Goal: Information Seeking & Learning: Find specific fact

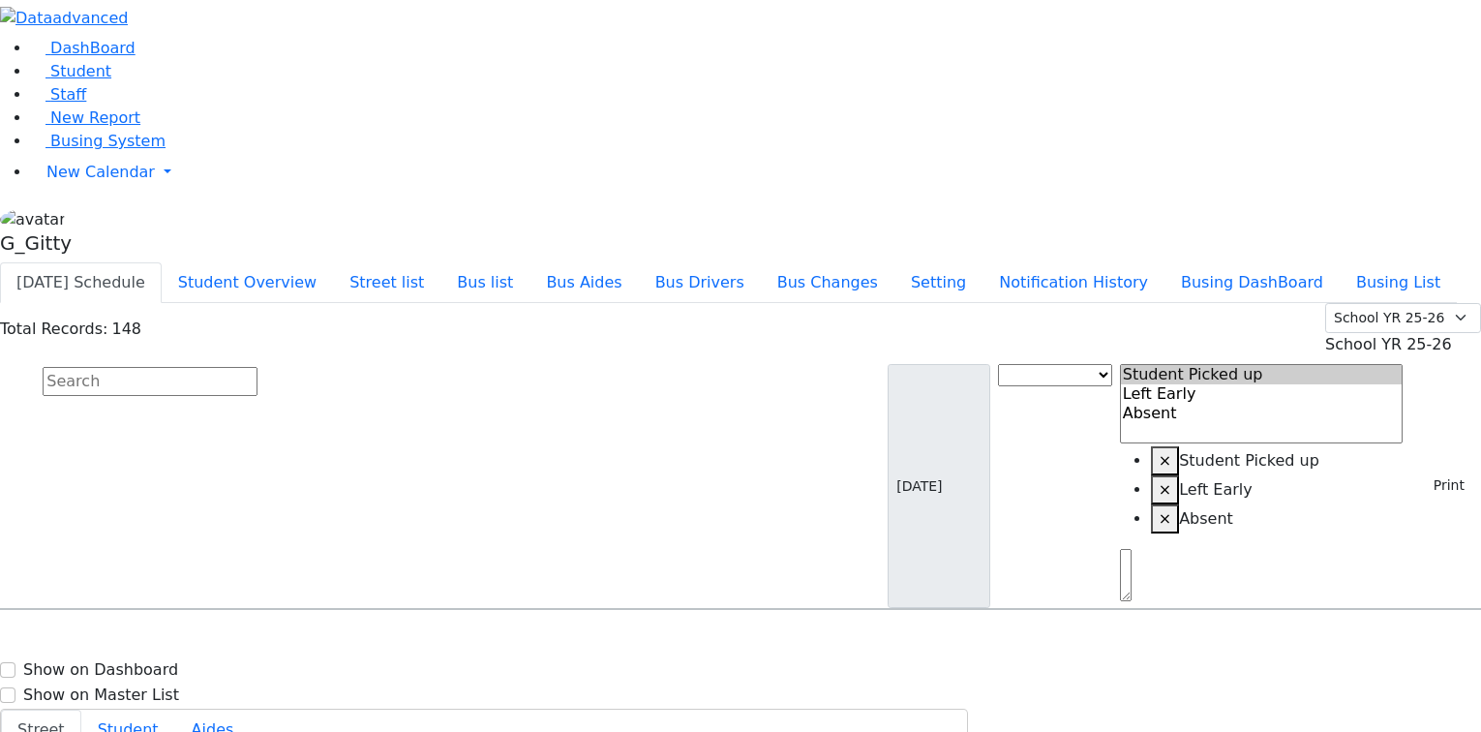
select select
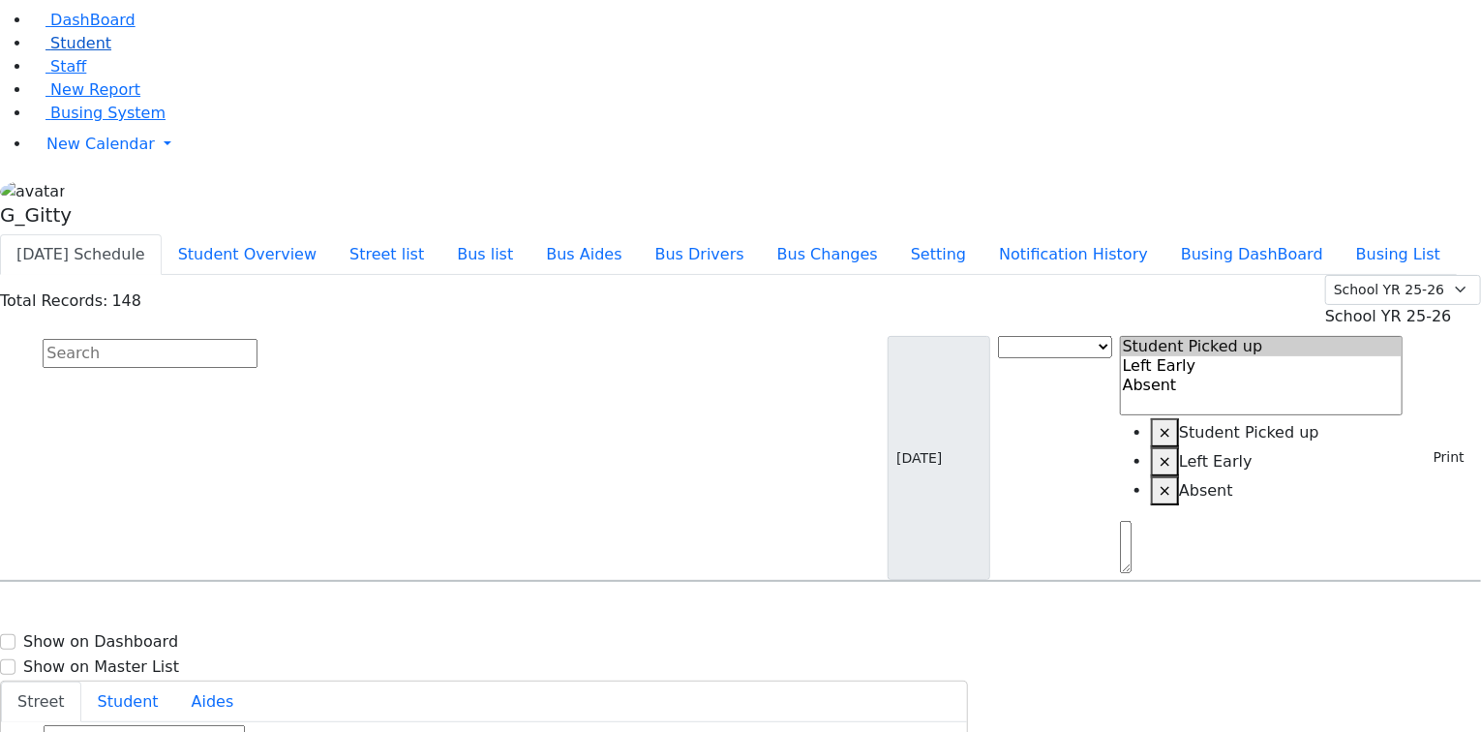
click at [95, 52] on link "Student" at bounding box center [71, 43] width 80 height 18
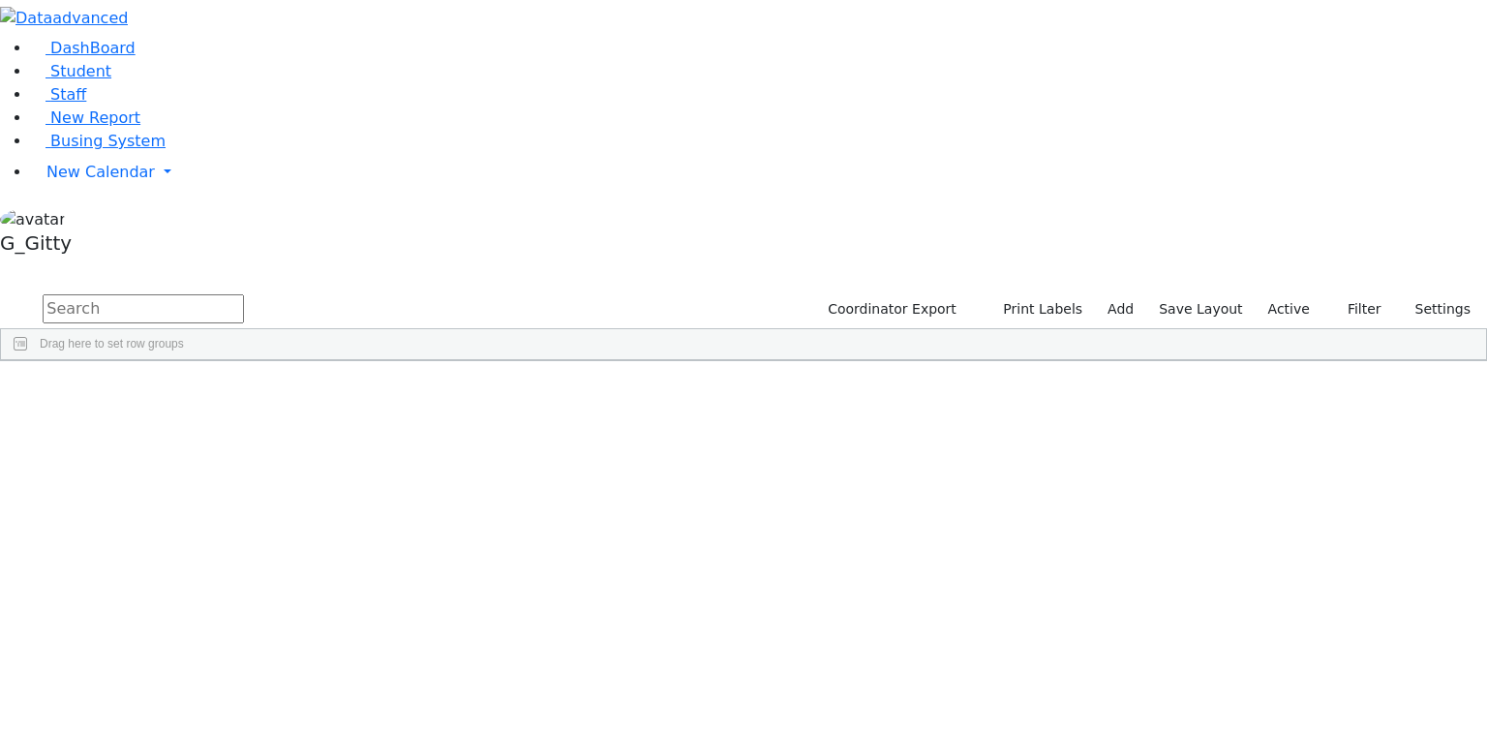
click at [244, 294] on input "text" at bounding box center [143, 308] width 201 height 29
type input "k12"
click at [1039, 294] on button "Print Labels" at bounding box center [1036, 309] width 110 height 30
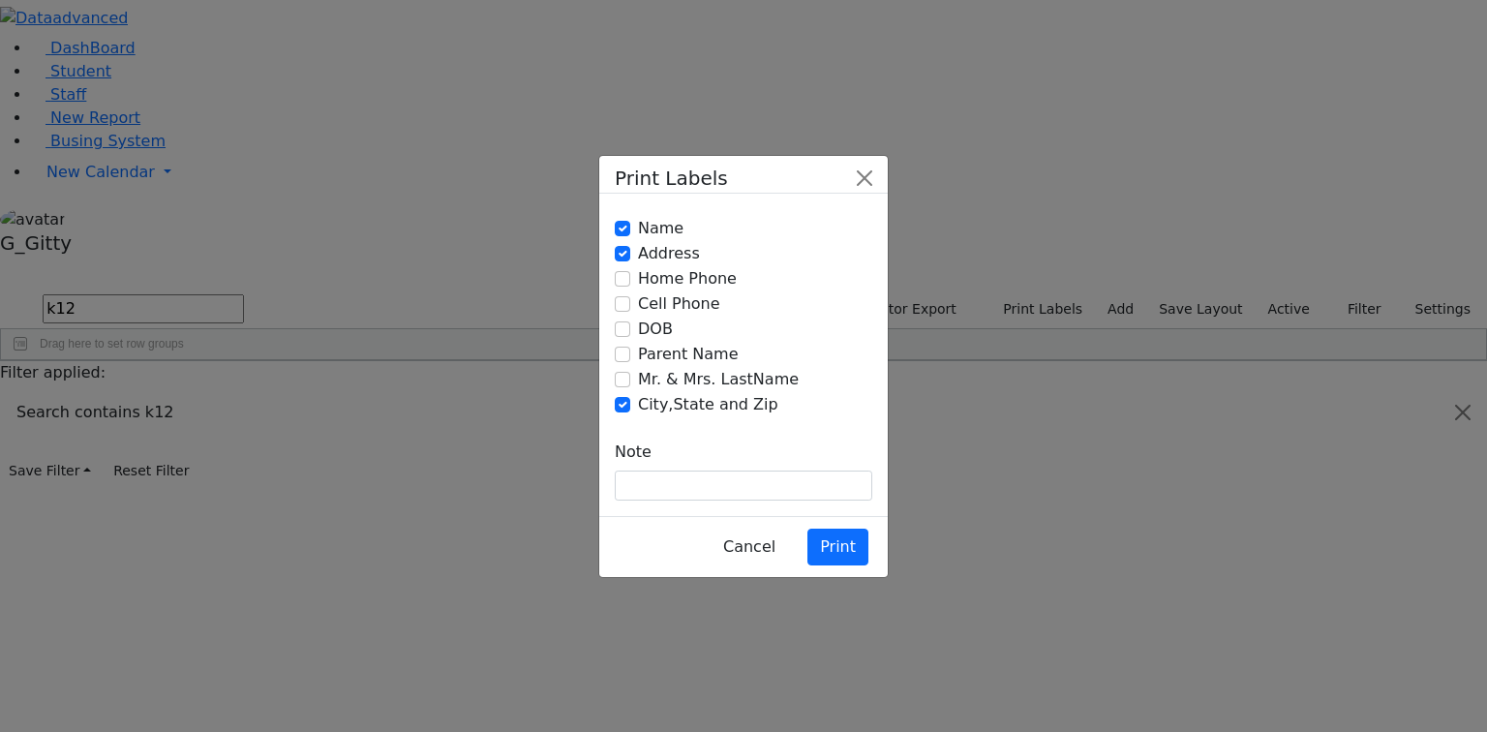
click at [661, 375] on label "Mr. & Mrs. LastName" at bounding box center [718, 379] width 161 height 23
click at [630, 375] on input "Mr. & Mrs. LastName" at bounding box center [622, 379] width 15 height 15
checkbox input "true"
click at [638, 240] on label "Name" at bounding box center [660, 228] width 45 height 23
click at [630, 236] on input "Name" at bounding box center [622, 228] width 15 height 15
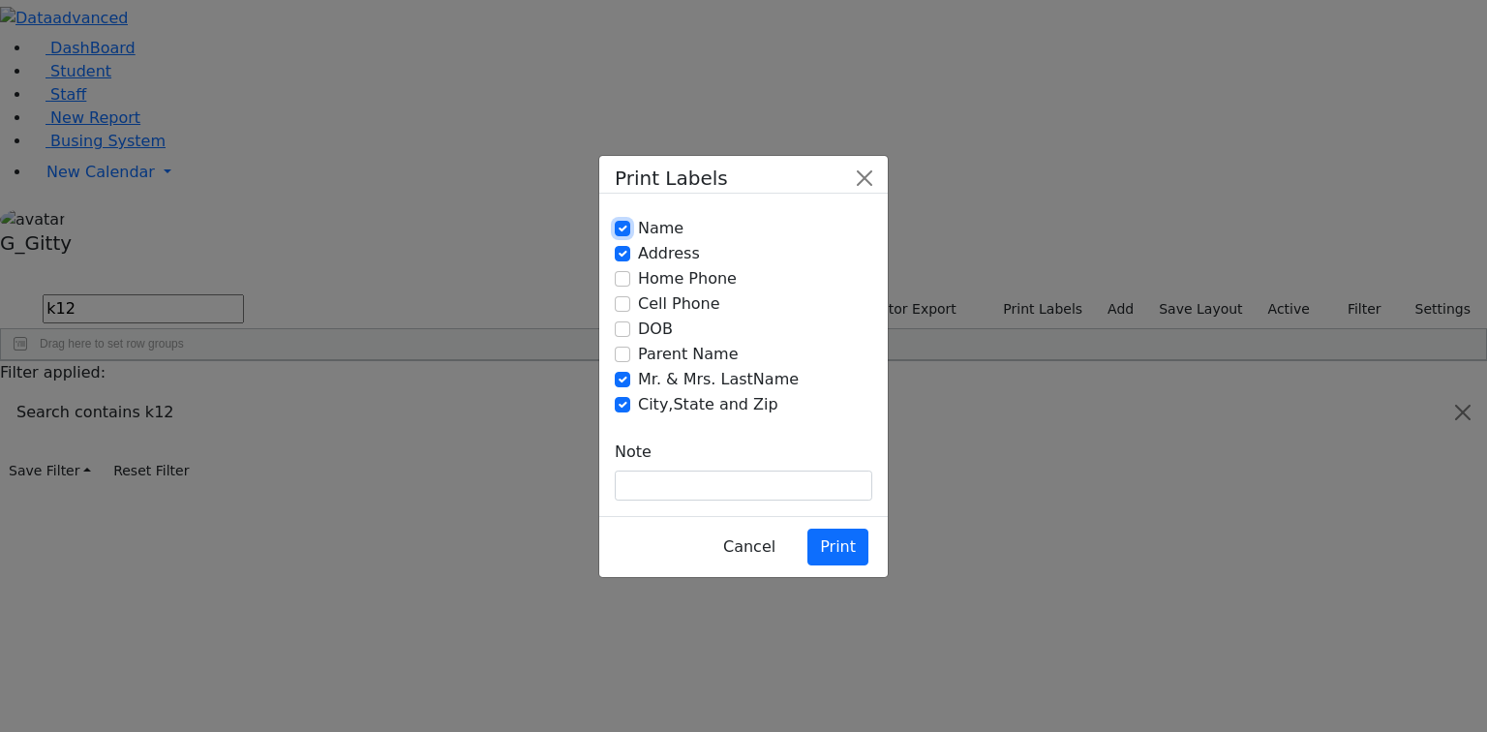
checkbox input "false"
click at [844, 528] on button "Print" at bounding box center [837, 546] width 61 height 37
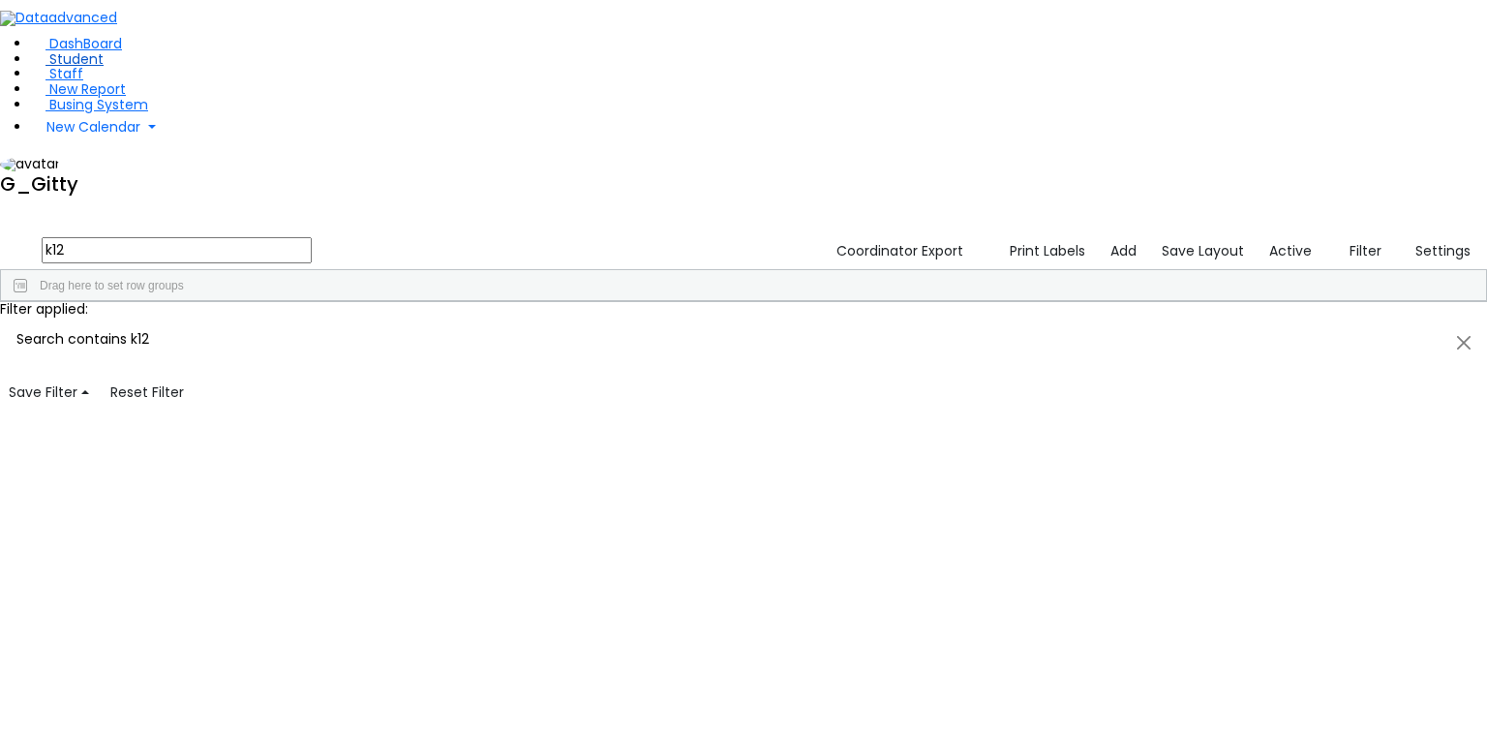
click at [80, 69] on span "Student" at bounding box center [76, 58] width 54 height 19
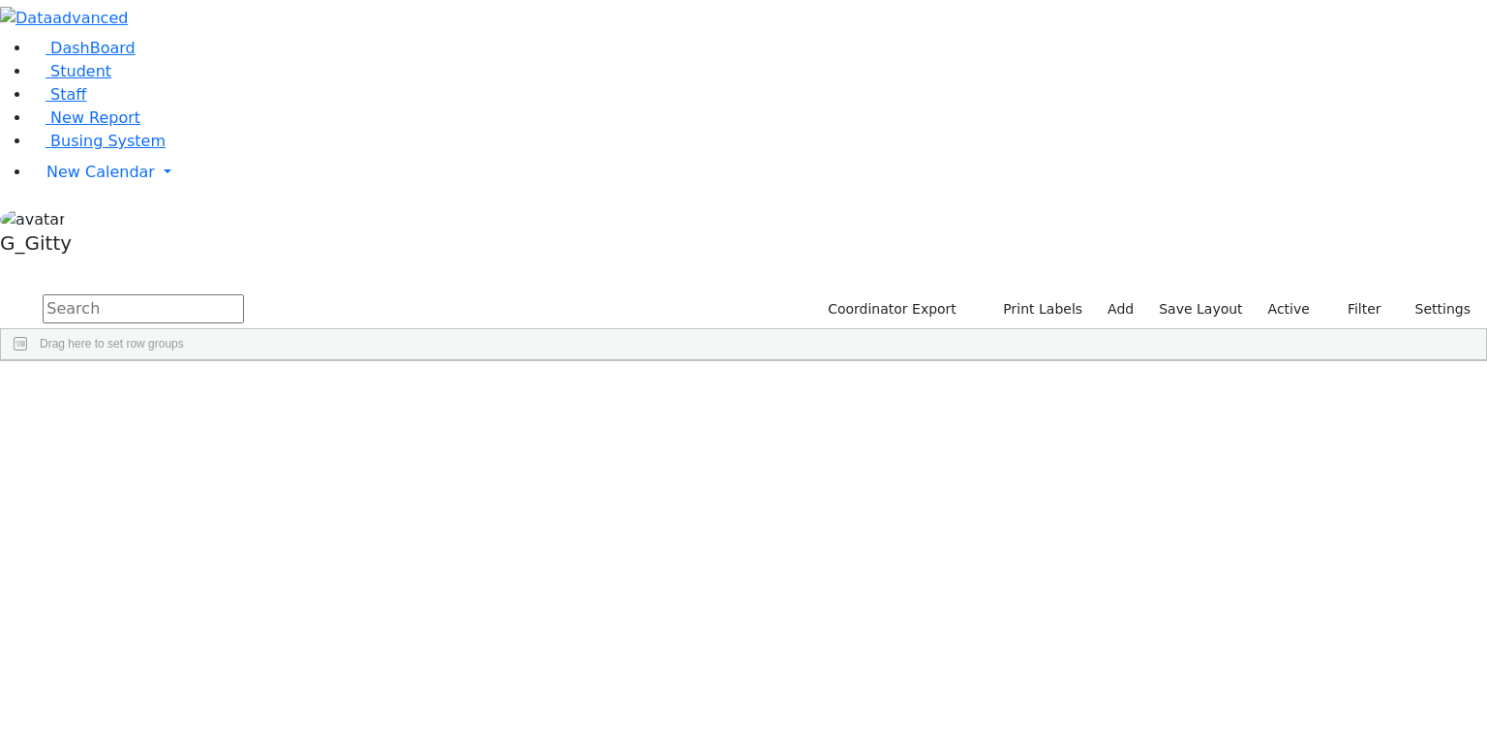
click at [244, 294] on input "text" at bounding box center [143, 308] width 201 height 29
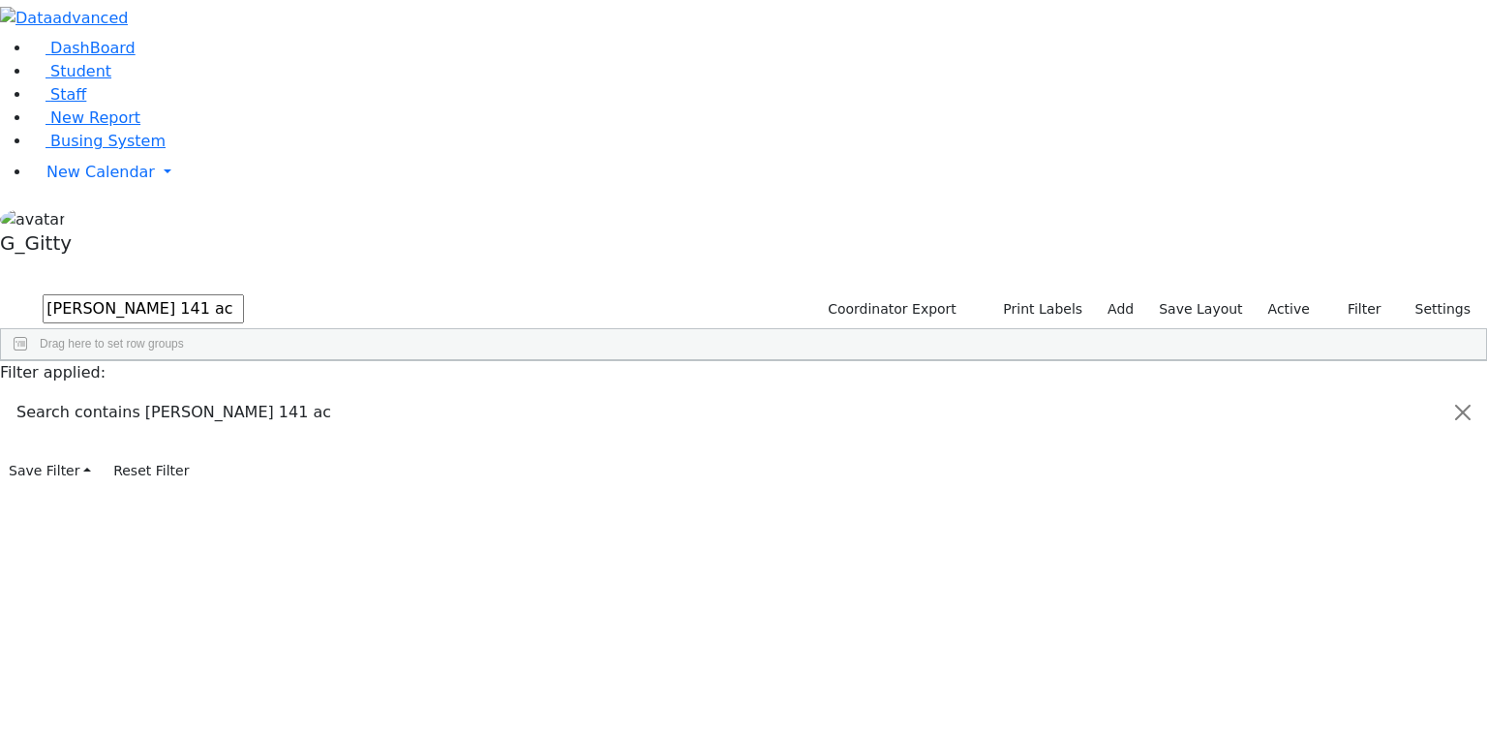
drag, startPoint x: 344, startPoint y: 84, endPoint x: 242, endPoint y: 76, distance: 101.9
click at [242, 291] on form "biener 141 ac" at bounding box center [122, 309] width 244 height 37
drag, startPoint x: 355, startPoint y: 78, endPoint x: 257, endPoint y: 66, distance: 98.6
click at [244, 294] on input "weiss 20 prag" at bounding box center [143, 308] width 201 height 29
click at [245, 419] on div "Friedman" at bounding box center [183, 432] width 123 height 27
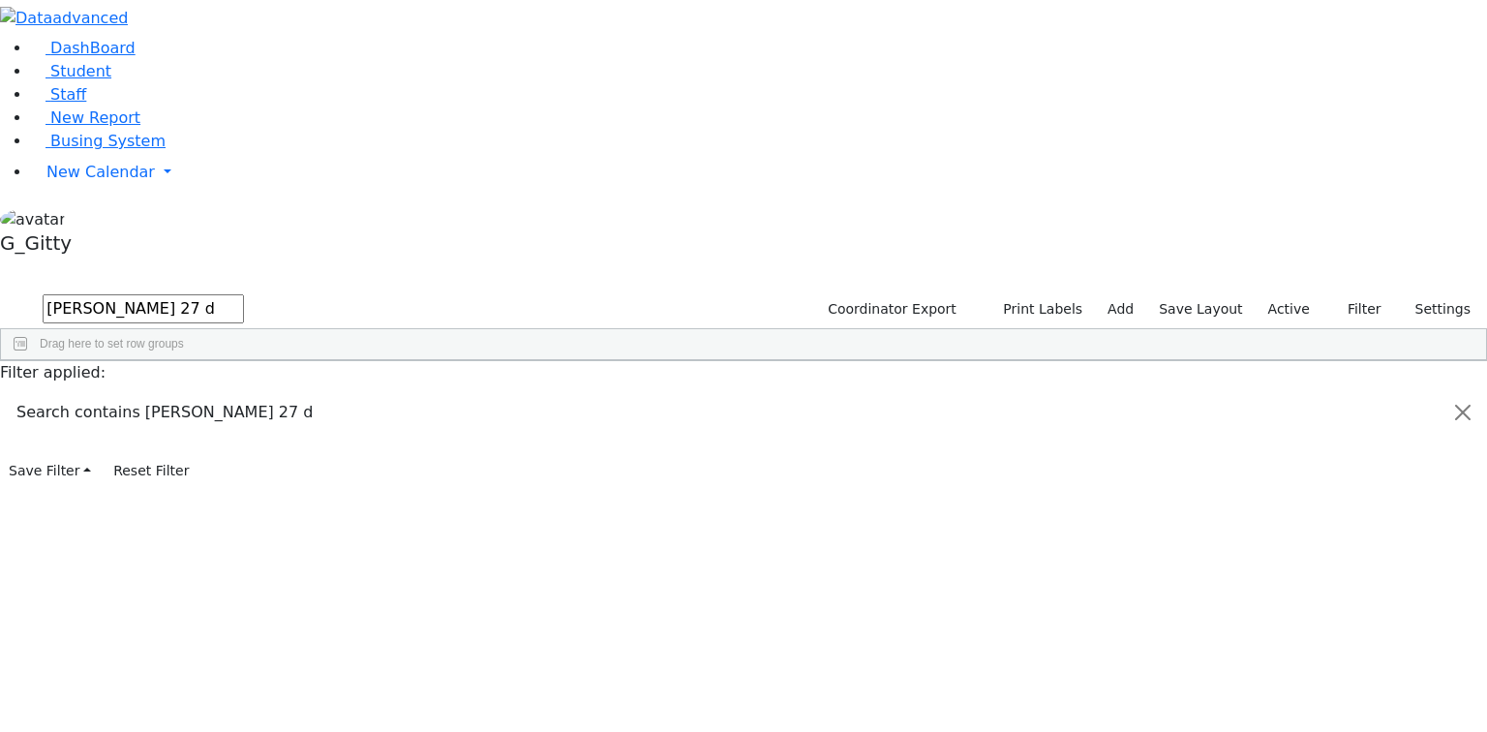
click at [245, 419] on div "Friedman" at bounding box center [183, 432] width 123 height 27
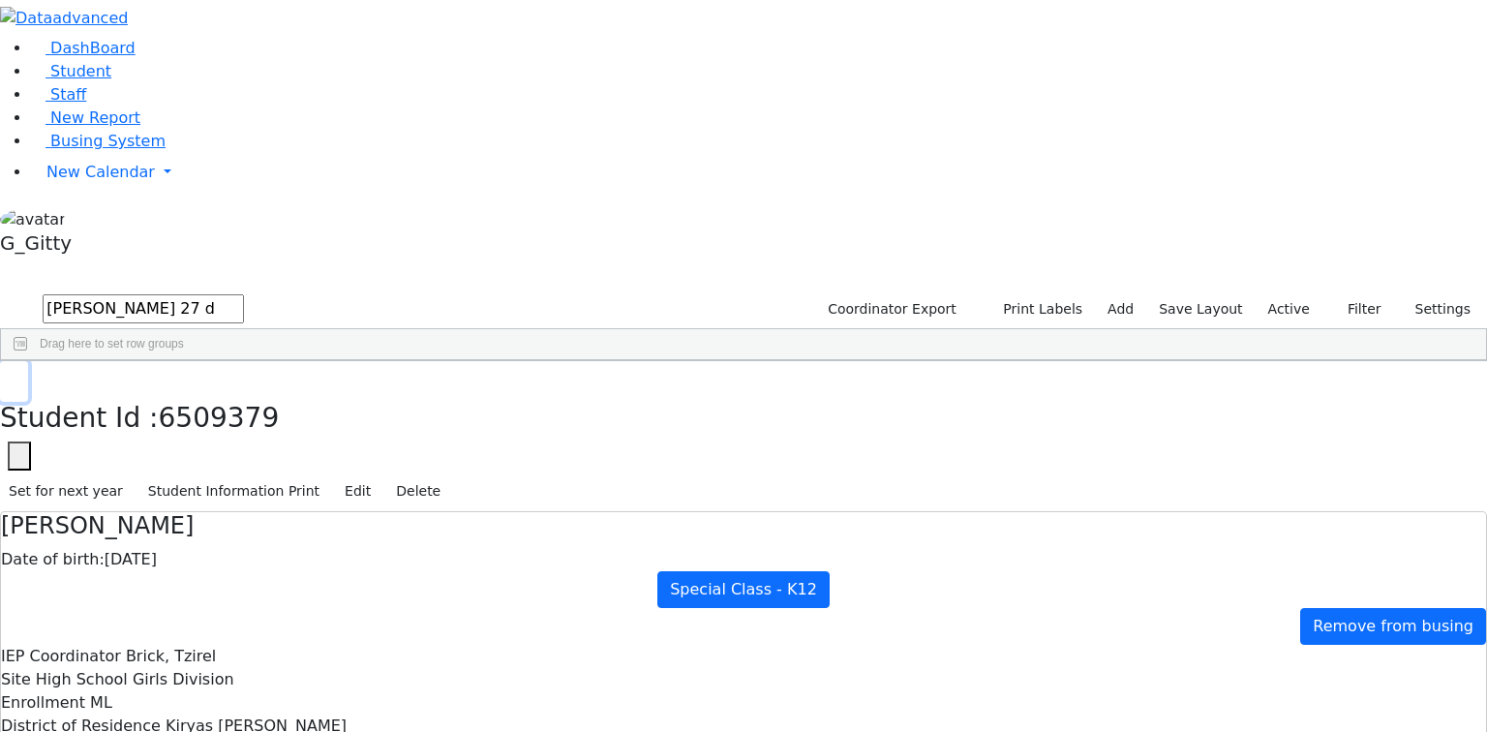
drag, startPoint x: 286, startPoint y: 32, endPoint x: 303, endPoint y: 37, distance: 18.1
click at [28, 361] on button "button" at bounding box center [14, 381] width 28 height 41
drag, startPoint x: 225, startPoint y: 68, endPoint x: 215, endPoint y: 65, distance: 10.1
type input "m"
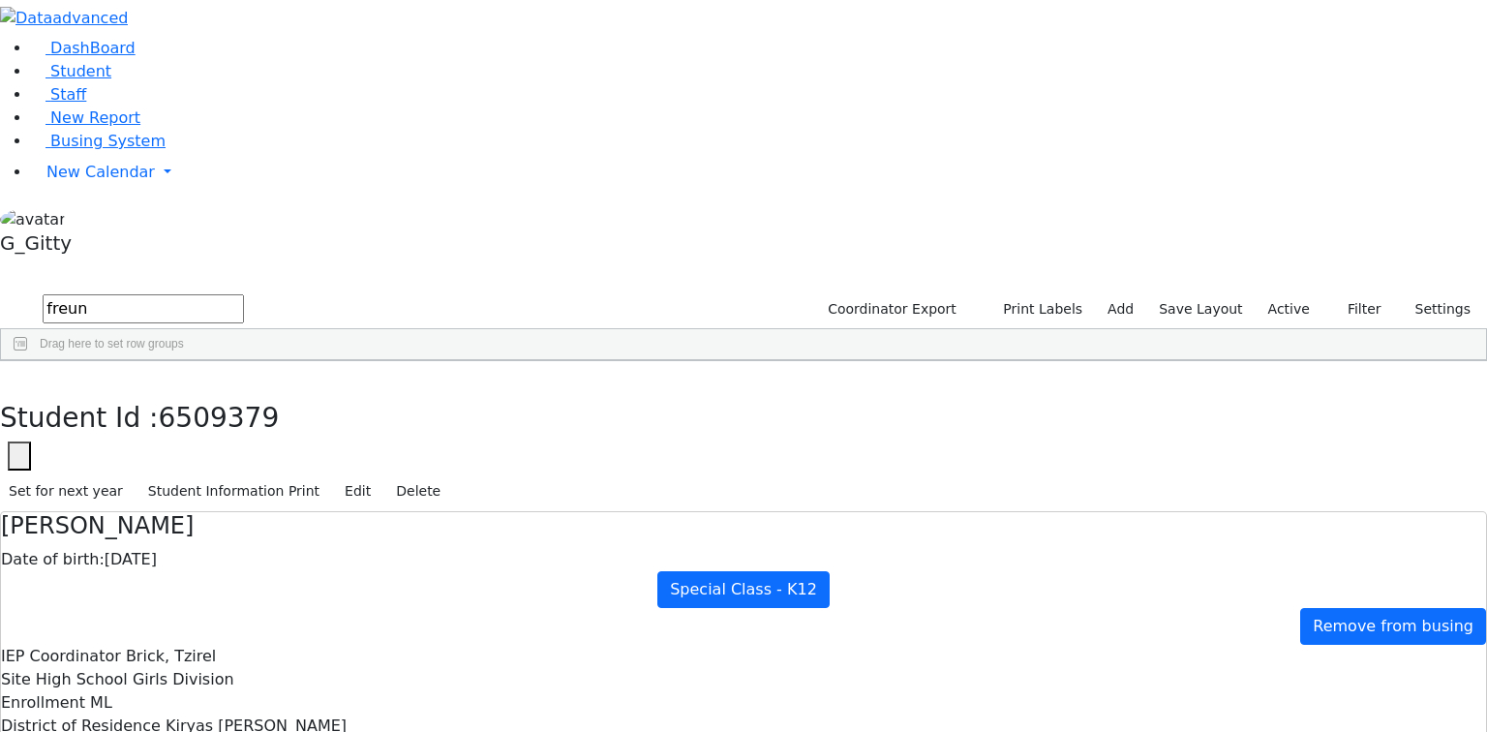
type input "freun"
click at [245, 446] on div "Freund" at bounding box center [183, 459] width 123 height 27
drag, startPoint x: 1109, startPoint y: 340, endPoint x: 1213, endPoint y: 345, distance: 103.7
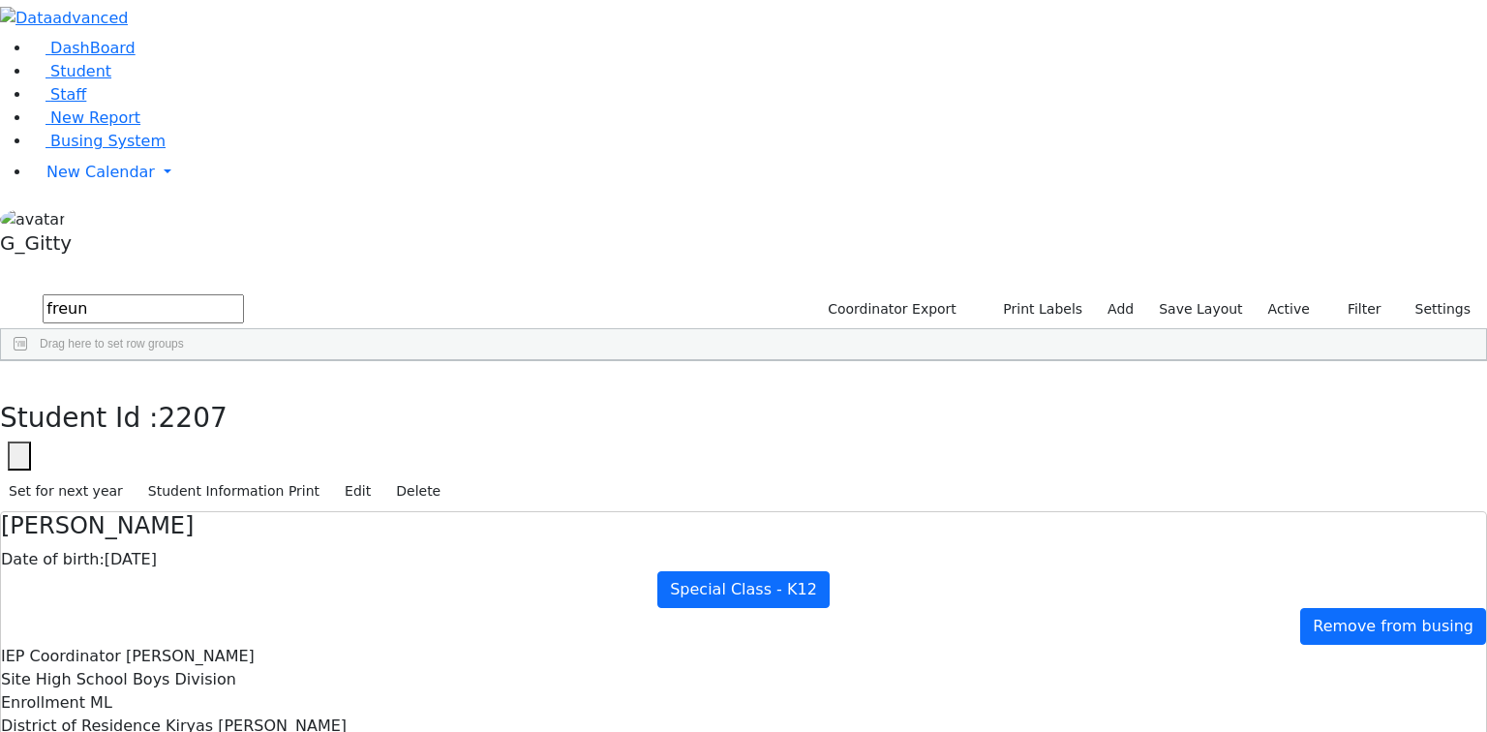
click at [28, 361] on button "button" at bounding box center [14, 381] width 28 height 41
click at [244, 294] on input "freun" at bounding box center [143, 308] width 201 height 29
type input "f"
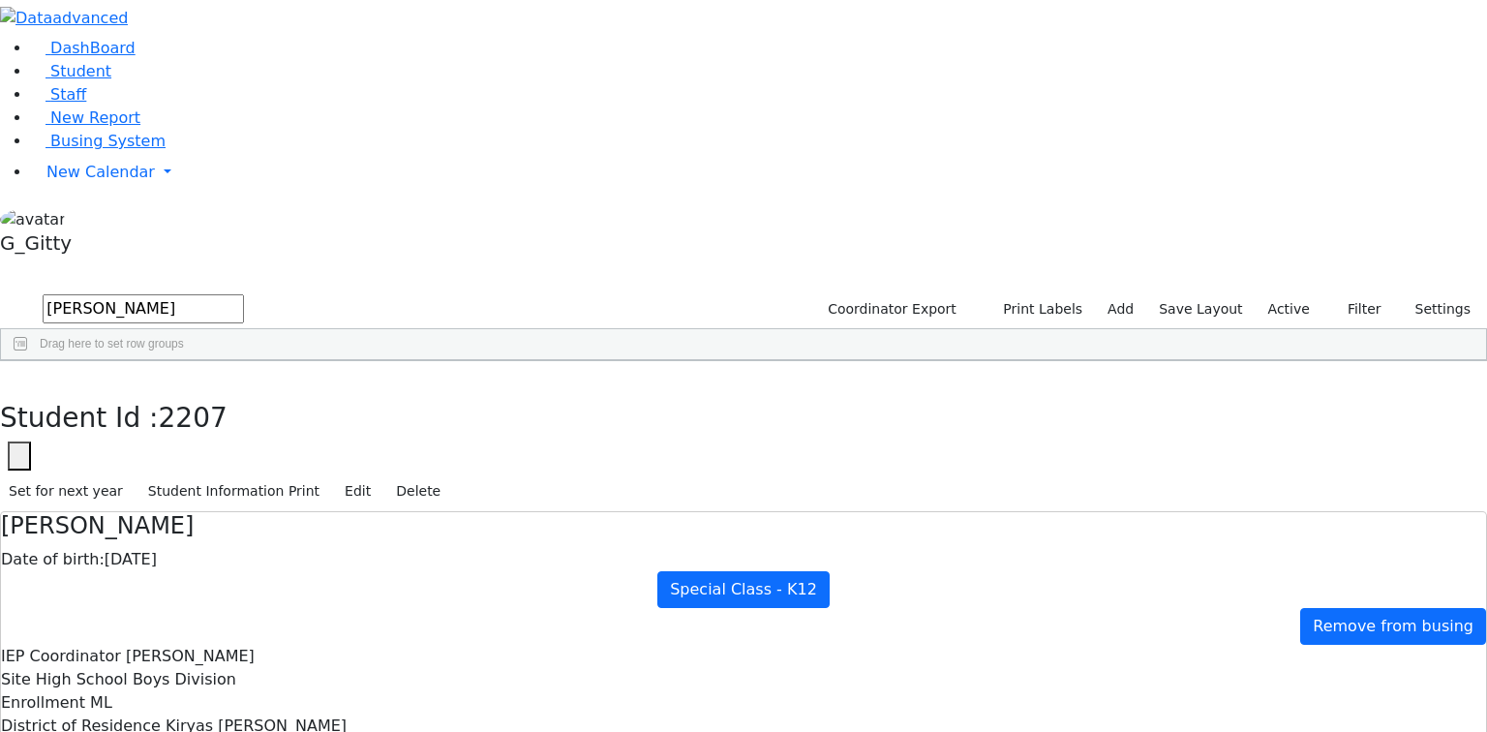
click at [245, 419] on div "Friedrich" at bounding box center [183, 432] width 123 height 27
click at [28, 361] on button "button" at bounding box center [14, 381] width 28 height 41
drag, startPoint x: 346, startPoint y: 80, endPoint x: 245, endPoint y: 79, distance: 100.7
click at [244, 291] on form "friedrich prag" at bounding box center [122, 309] width 244 height 37
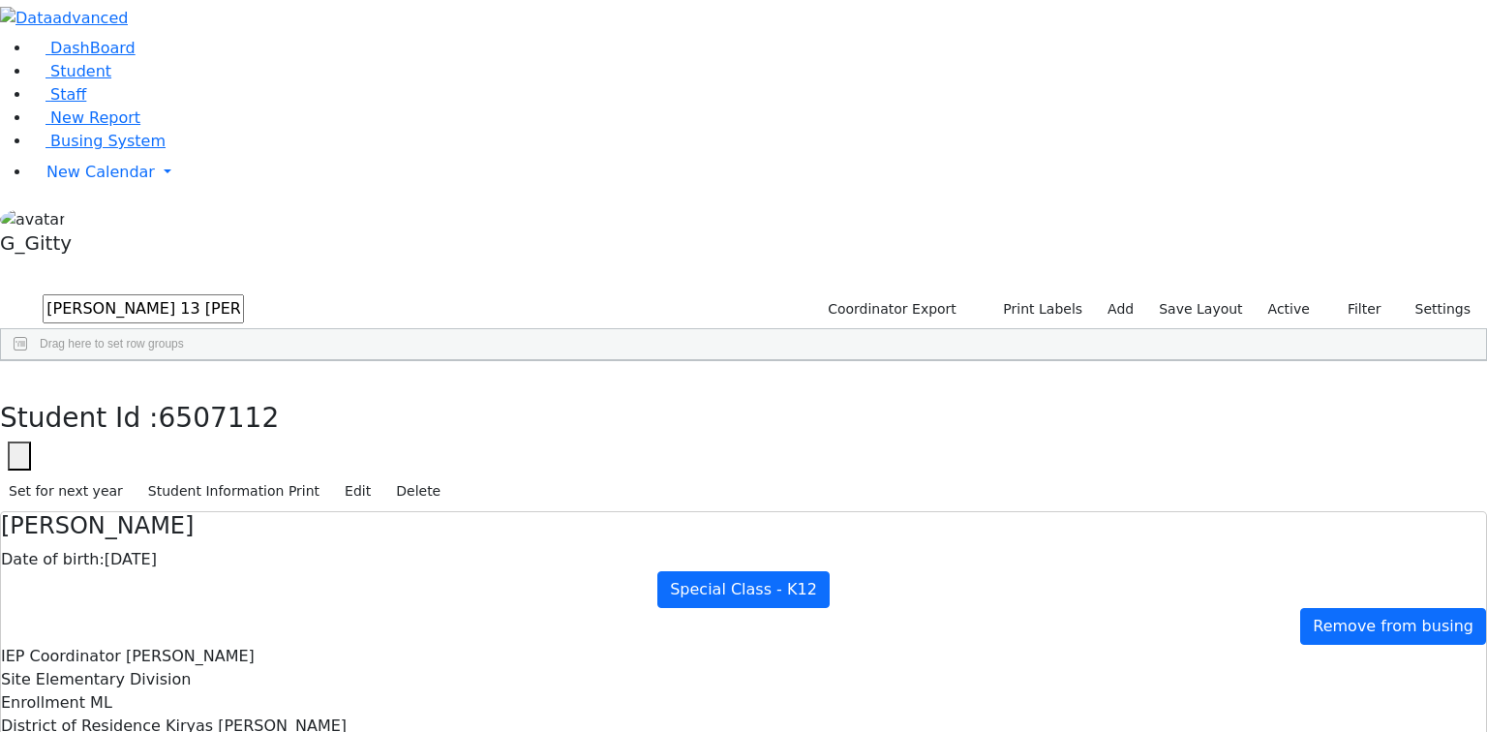
type input "gluck 13 meron"
drag, startPoint x: 387, startPoint y: 66, endPoint x: 218, endPoint y: 75, distance: 169.6
click at [244, 294] on input "text" at bounding box center [143, 308] width 201 height 29
click at [245, 392] on div "Kolakowski" at bounding box center [183, 405] width 123 height 27
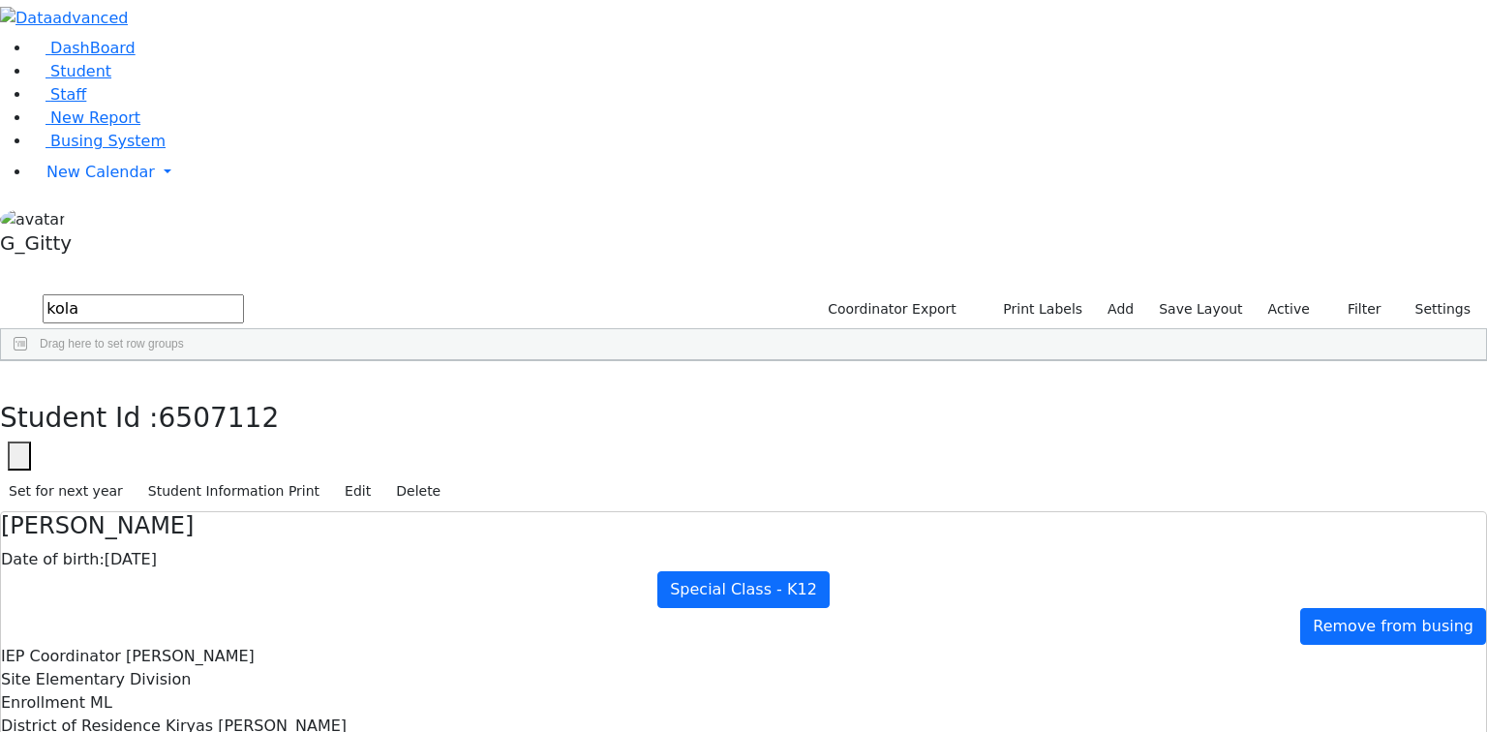
click at [245, 392] on div "Kolakowski" at bounding box center [183, 405] width 123 height 27
click at [28, 361] on button "button" at bounding box center [14, 381] width 28 height 41
drag, startPoint x: 317, startPoint y: 78, endPoint x: 227, endPoint y: 66, distance: 90.9
click at [228, 291] on div "kola Coordinator Export Print Labels Add Save Layout Active Filter All Active I…" at bounding box center [743, 326] width 1487 height 70
type input "shulem hoffman"
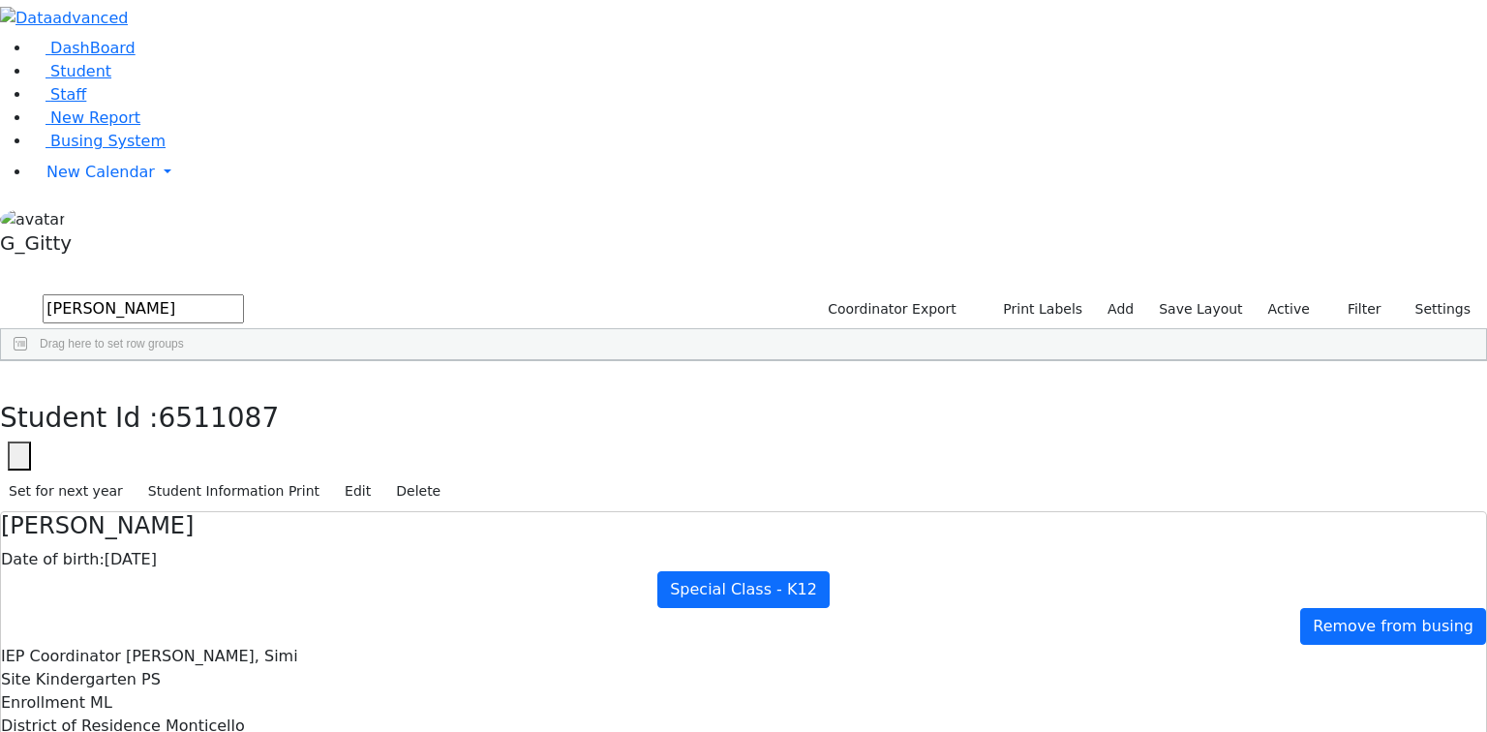
click at [245, 419] on div "Hoffman" at bounding box center [183, 432] width 123 height 27
checkbox input "true"
click at [19, 376] on icon "button" at bounding box center [14, 382] width 11 height 12
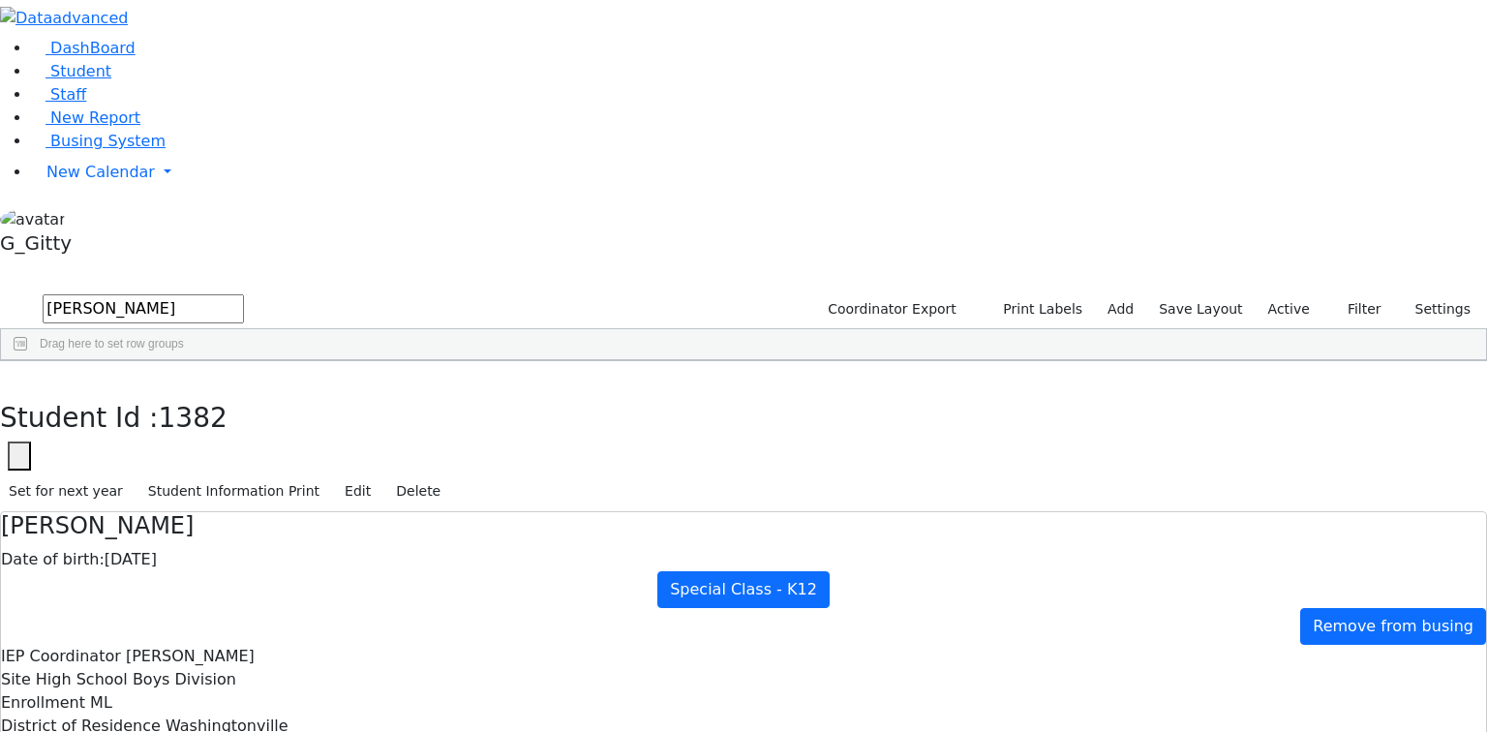
drag, startPoint x: 371, startPoint y: 74, endPoint x: 245, endPoint y: 66, distance: 126.1
click at [244, 291] on form "shulem hoffman" at bounding box center [122, 309] width 244 height 37
type input "j"
type input "k"
click at [191, 419] on div "Klein" at bounding box center [144, 432] width 94 height 27
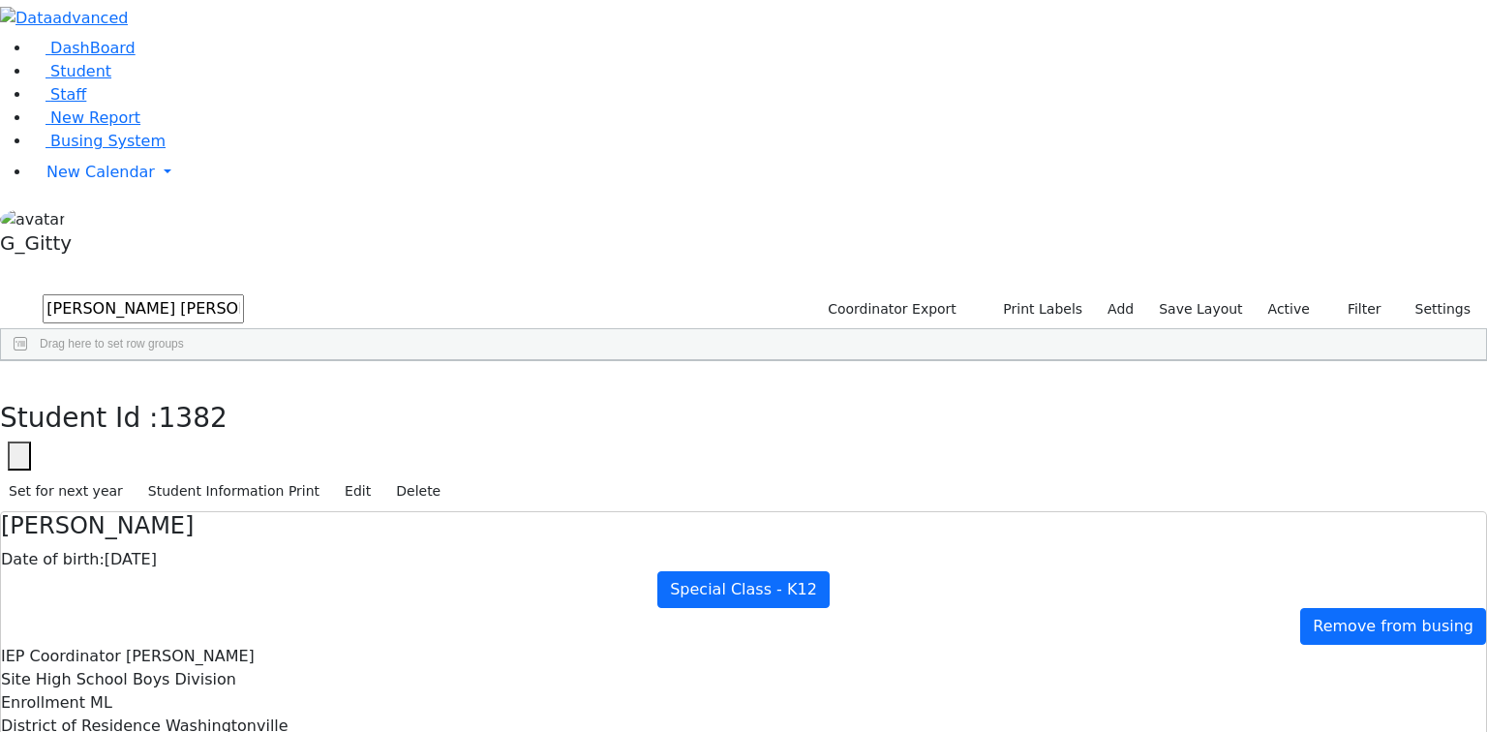
click at [191, 419] on div "Klein" at bounding box center [144, 432] width 94 height 27
click at [28, 361] on button "button" at bounding box center [14, 381] width 28 height 41
drag, startPoint x: 308, startPoint y: 77, endPoint x: 259, endPoint y: 74, distance: 48.6
click at [244, 294] on input "klein yoel klein" at bounding box center [143, 308] width 201 height 29
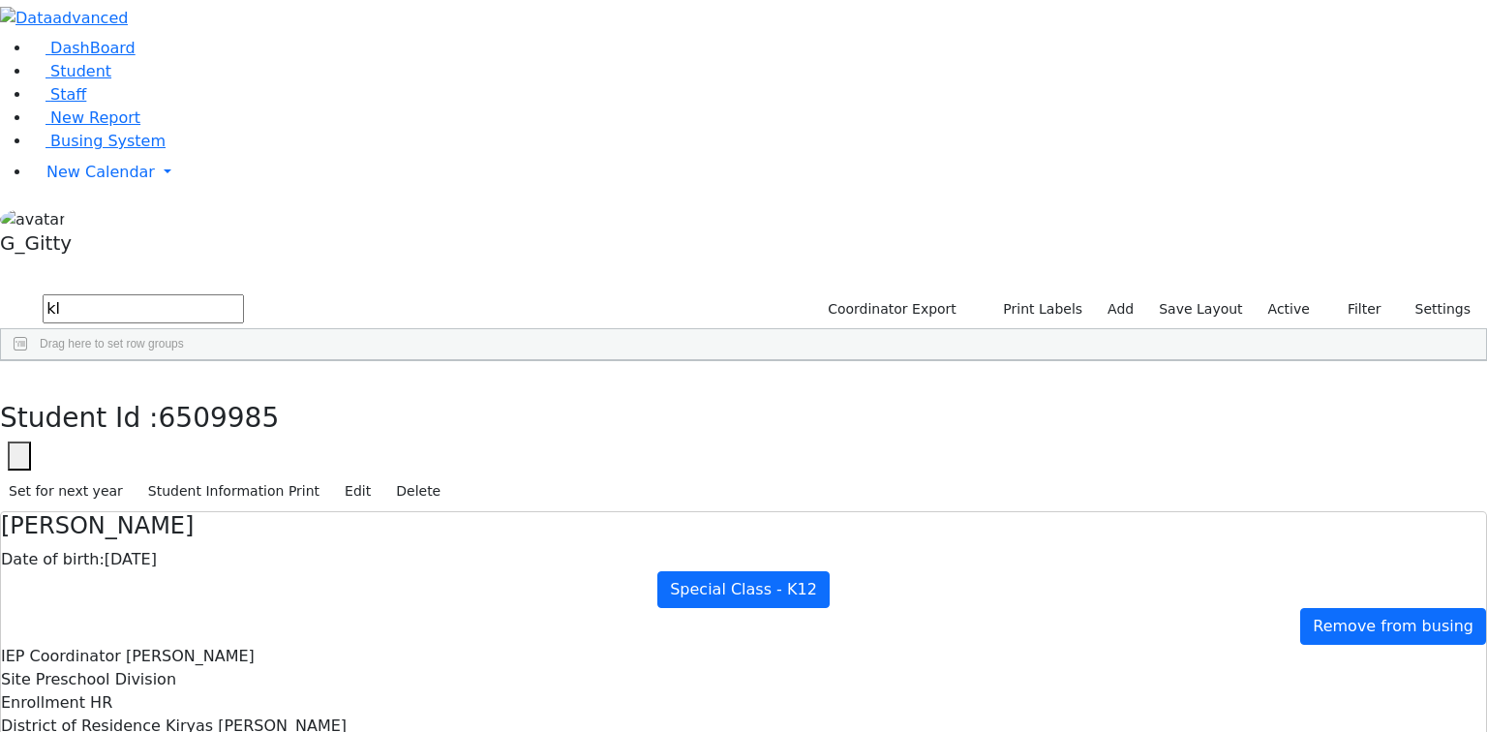
type input "k"
click at [244, 294] on input "text" at bounding box center [143, 308] width 201 height 29
click at [191, 392] on div "Rosenberg" at bounding box center [144, 405] width 94 height 27
drag, startPoint x: 283, startPoint y: 25, endPoint x: 317, endPoint y: 61, distance: 49.3
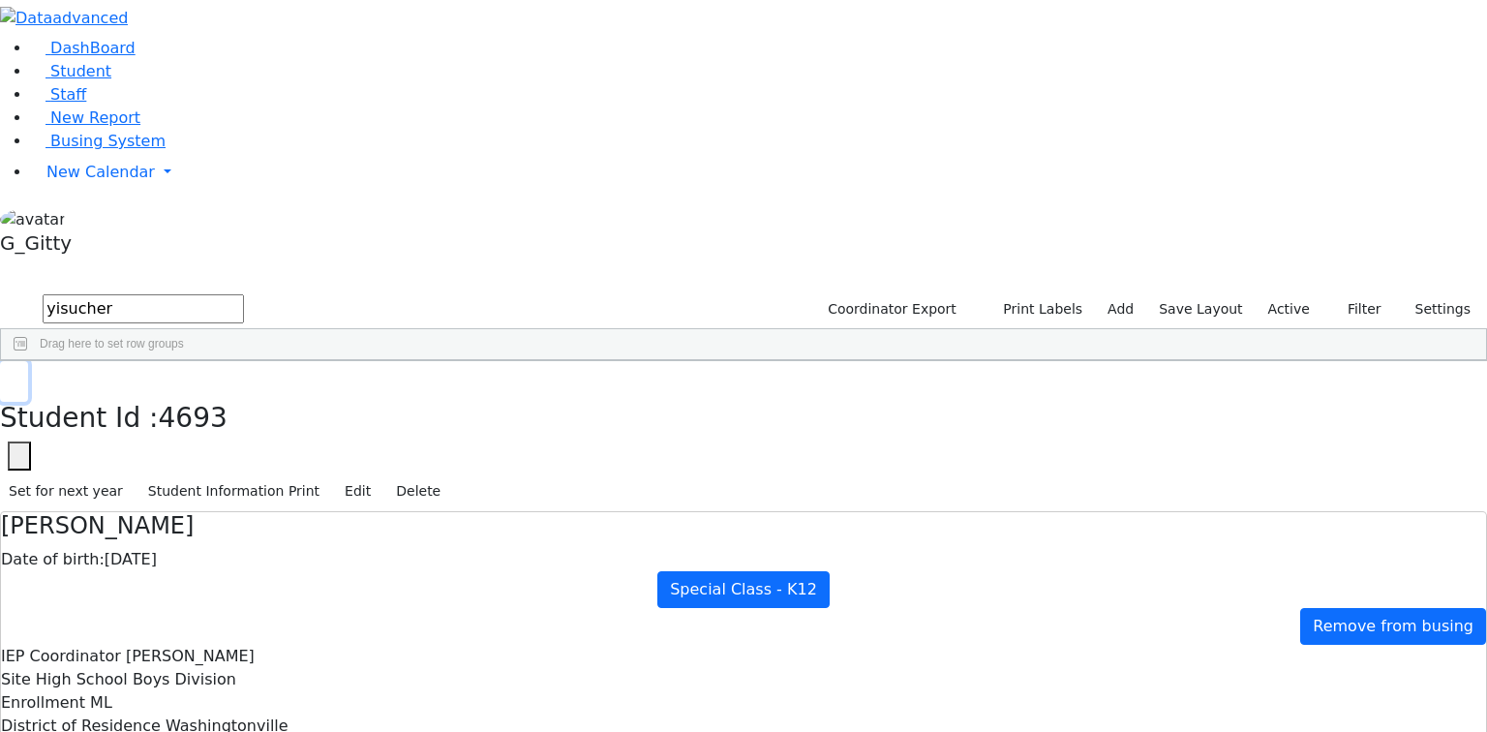
click at [28, 361] on button "button" at bounding box center [14, 381] width 28 height 41
click at [244, 294] on input "yisucher" at bounding box center [143, 308] width 201 height 29
type input "steiner"
drag, startPoint x: 231, startPoint y: 91, endPoint x: 215, endPoint y: 90, distance: 16.5
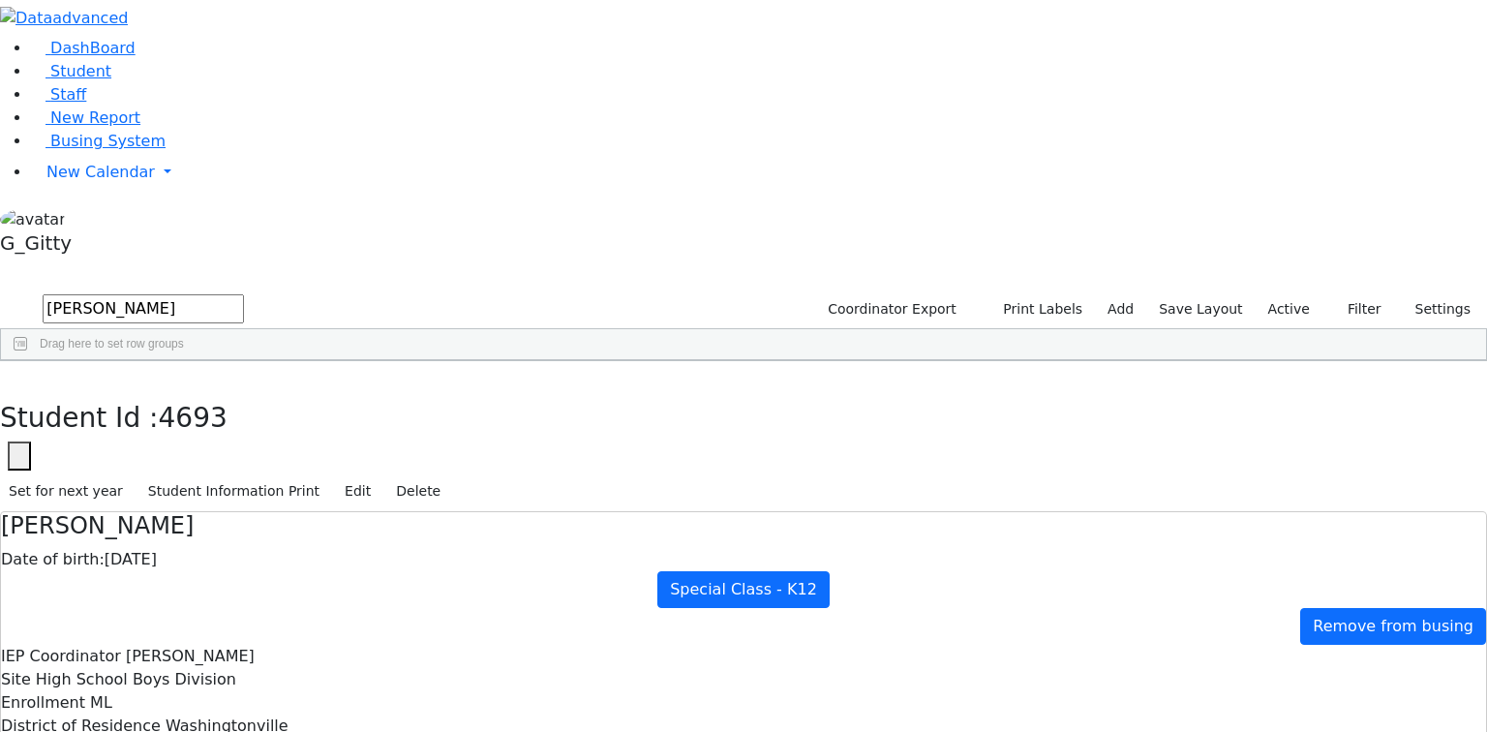
type input "zoldan"
click at [285, 419] on div "Yida" at bounding box center [238, 432] width 94 height 27
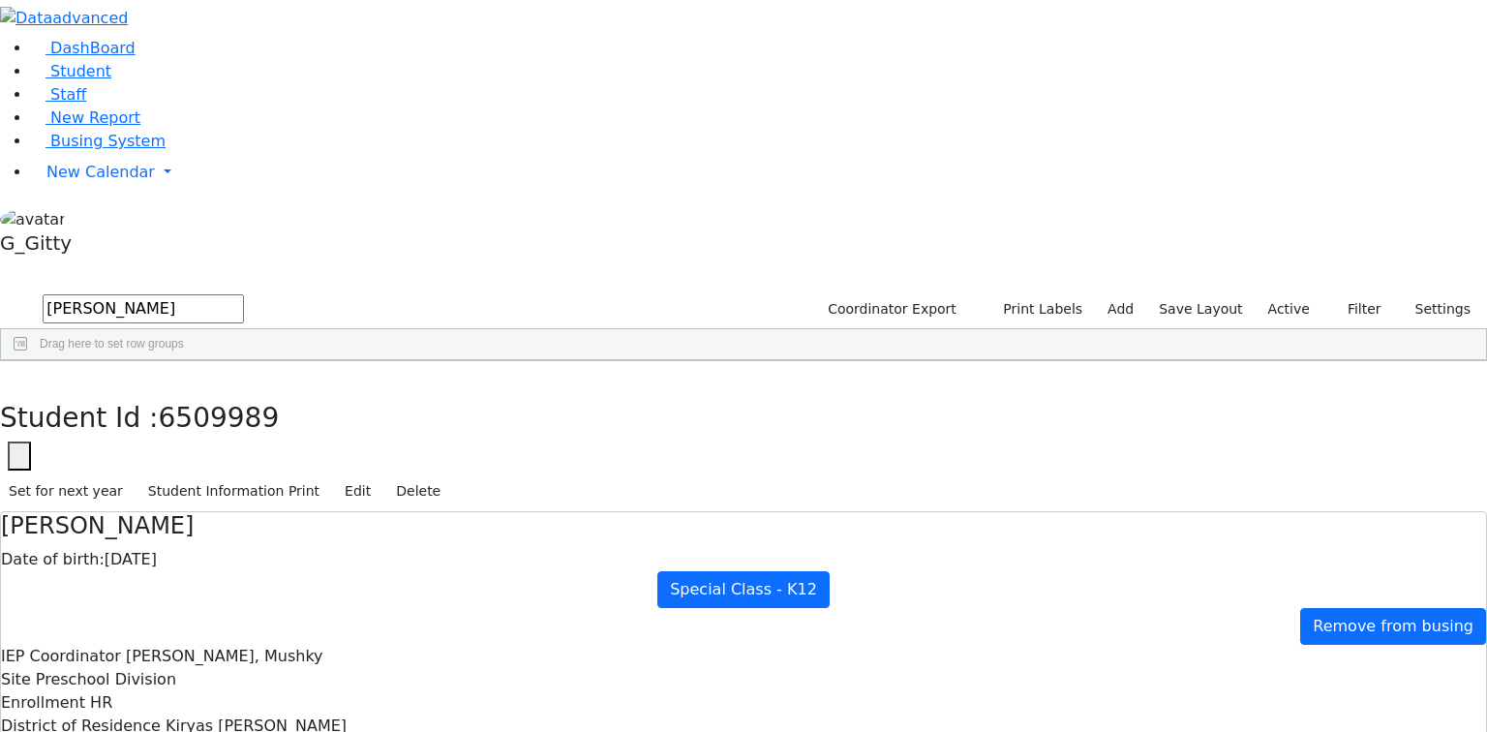
checkbox input "true"
click at [28, 361] on button "button" at bounding box center [14, 381] width 28 height 41
drag, startPoint x: 356, startPoint y: 85, endPoint x: 258, endPoint y: 61, distance: 100.7
click at [244, 294] on input "zoldan" at bounding box center [143, 308] width 201 height 29
click at [244, 294] on input "text" at bounding box center [143, 308] width 201 height 29
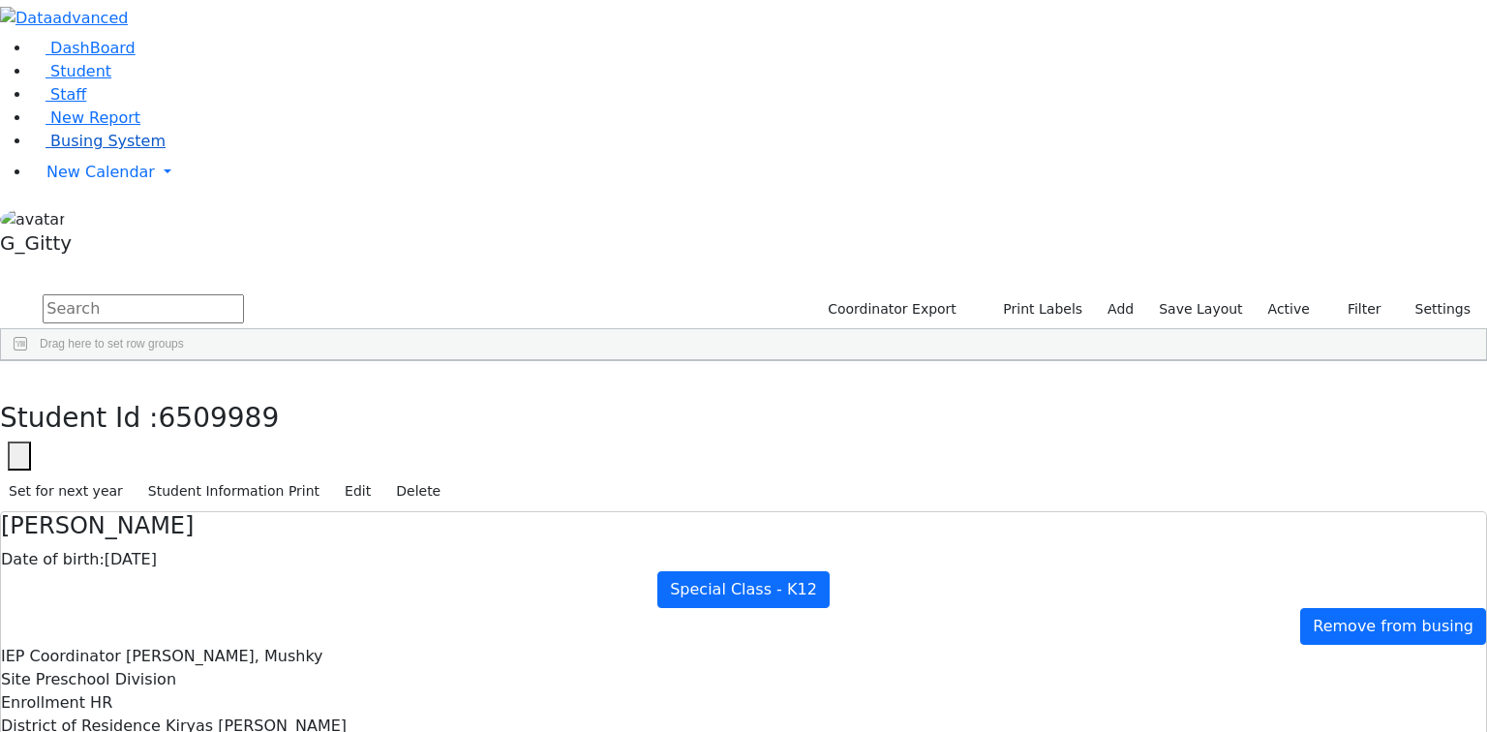
click at [81, 150] on span "Busing System" at bounding box center [107, 141] width 115 height 18
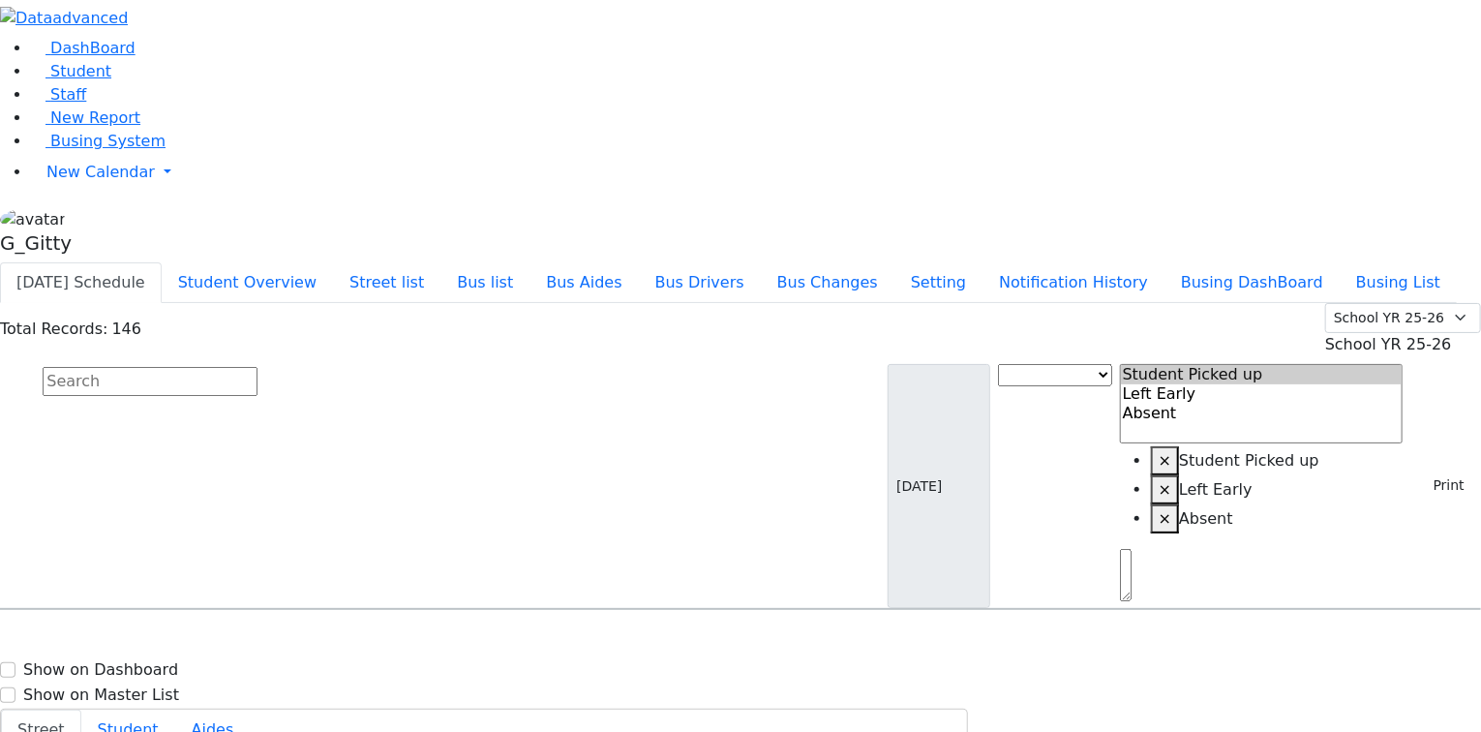
click at [257, 367] on input "text" at bounding box center [150, 381] width 215 height 29
click at [1436, 470] on button "Print" at bounding box center [1441, 485] width 63 height 30
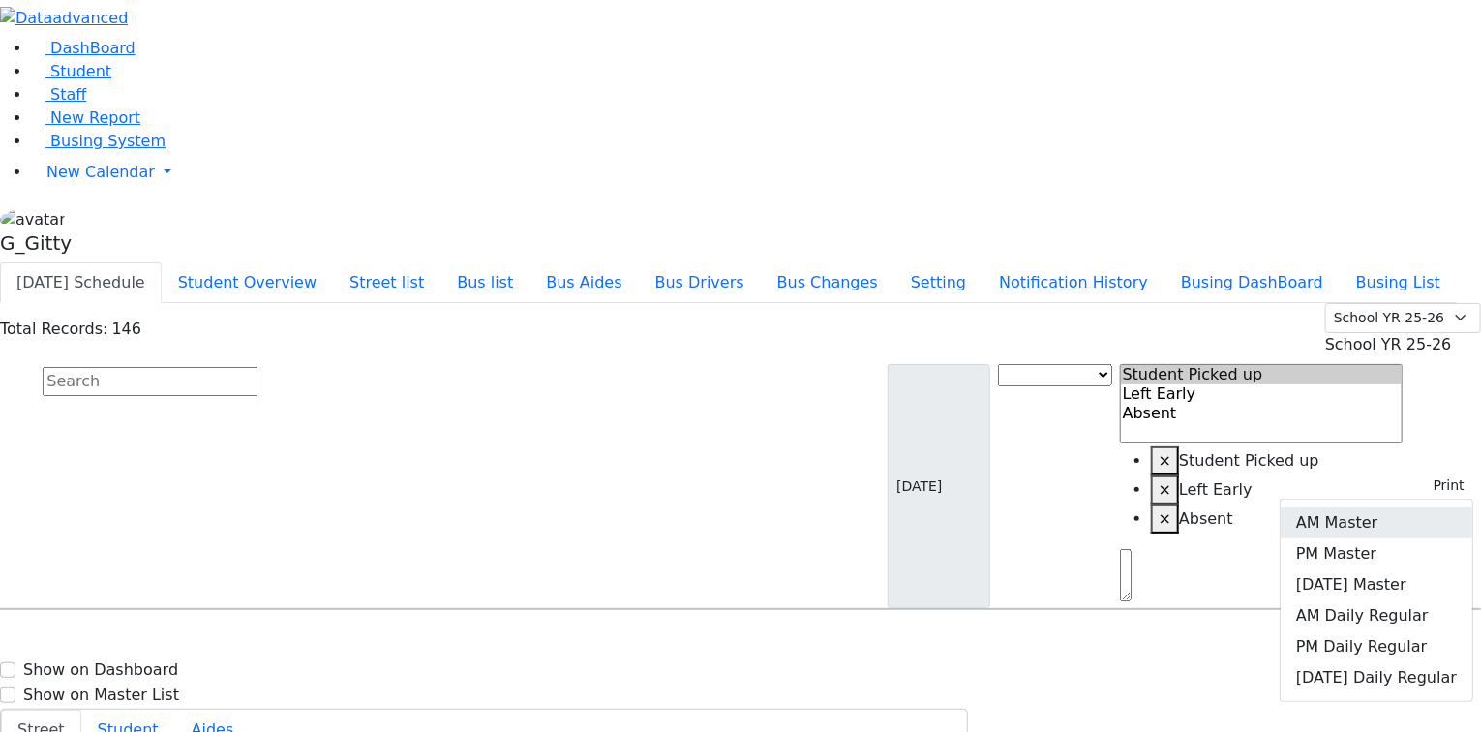
click at [1395, 507] on link "AM Master" at bounding box center [1377, 522] width 192 height 31
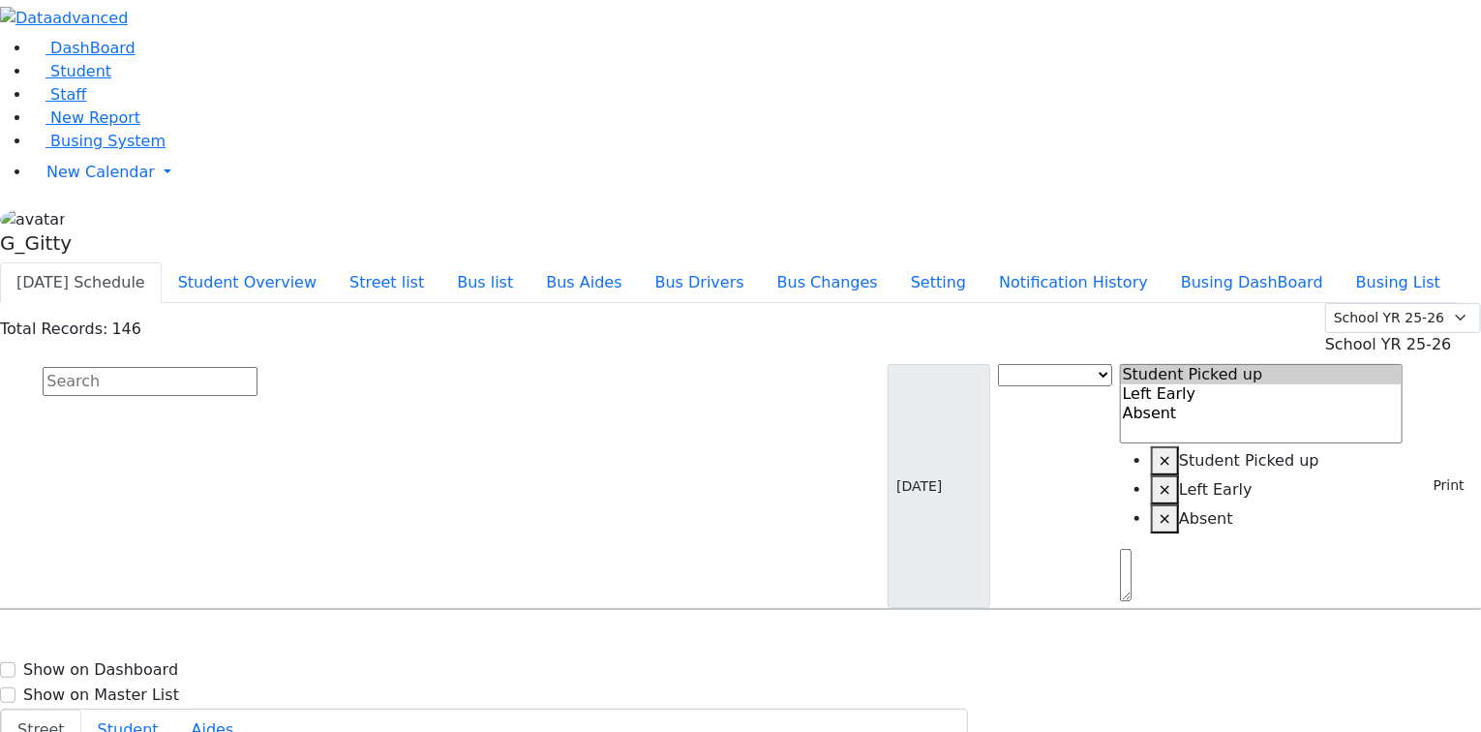
click at [111, 80] on link "Student" at bounding box center [71, 71] width 80 height 18
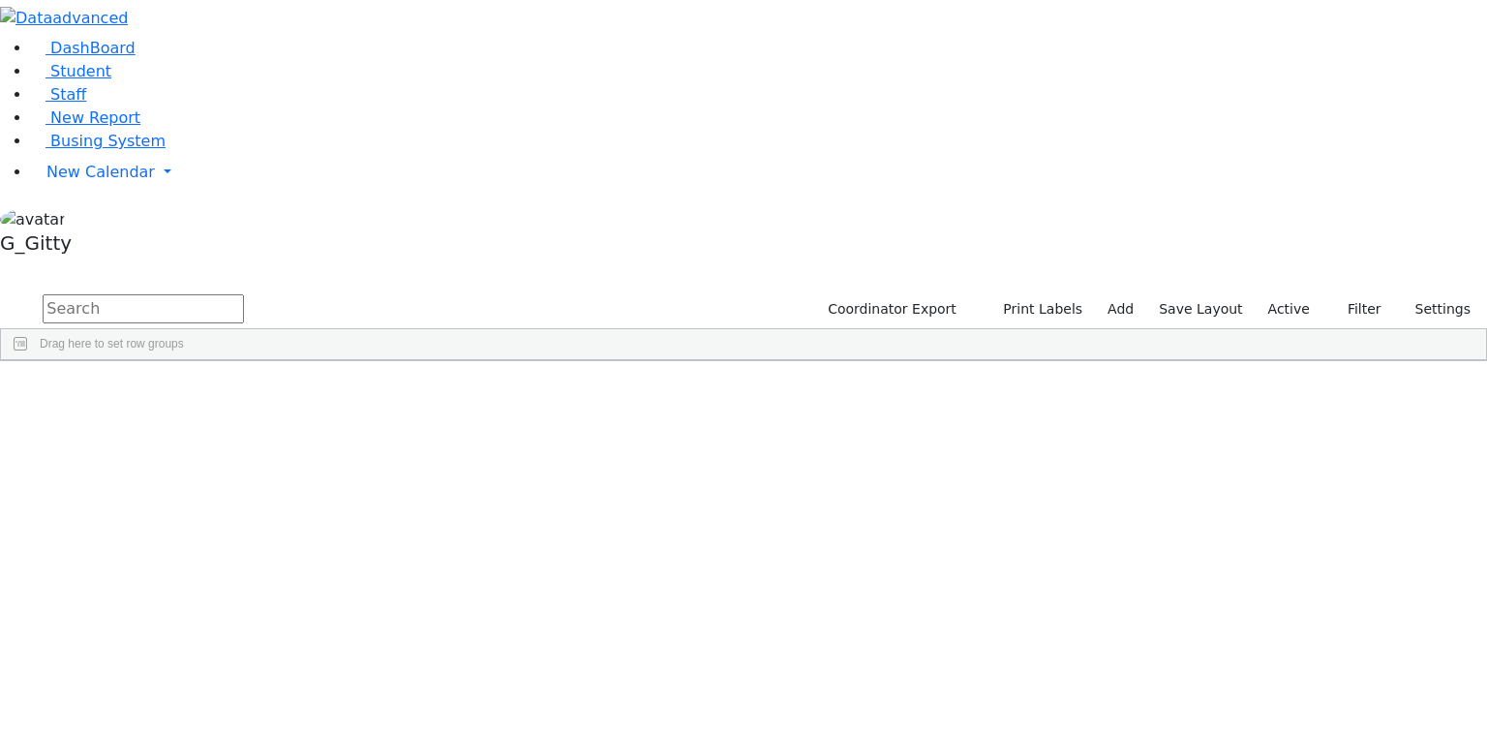
click at [244, 294] on input "text" at bounding box center [143, 308] width 201 height 29
click at [122, 392] on div "6509957" at bounding box center [61, 405] width 121 height 27
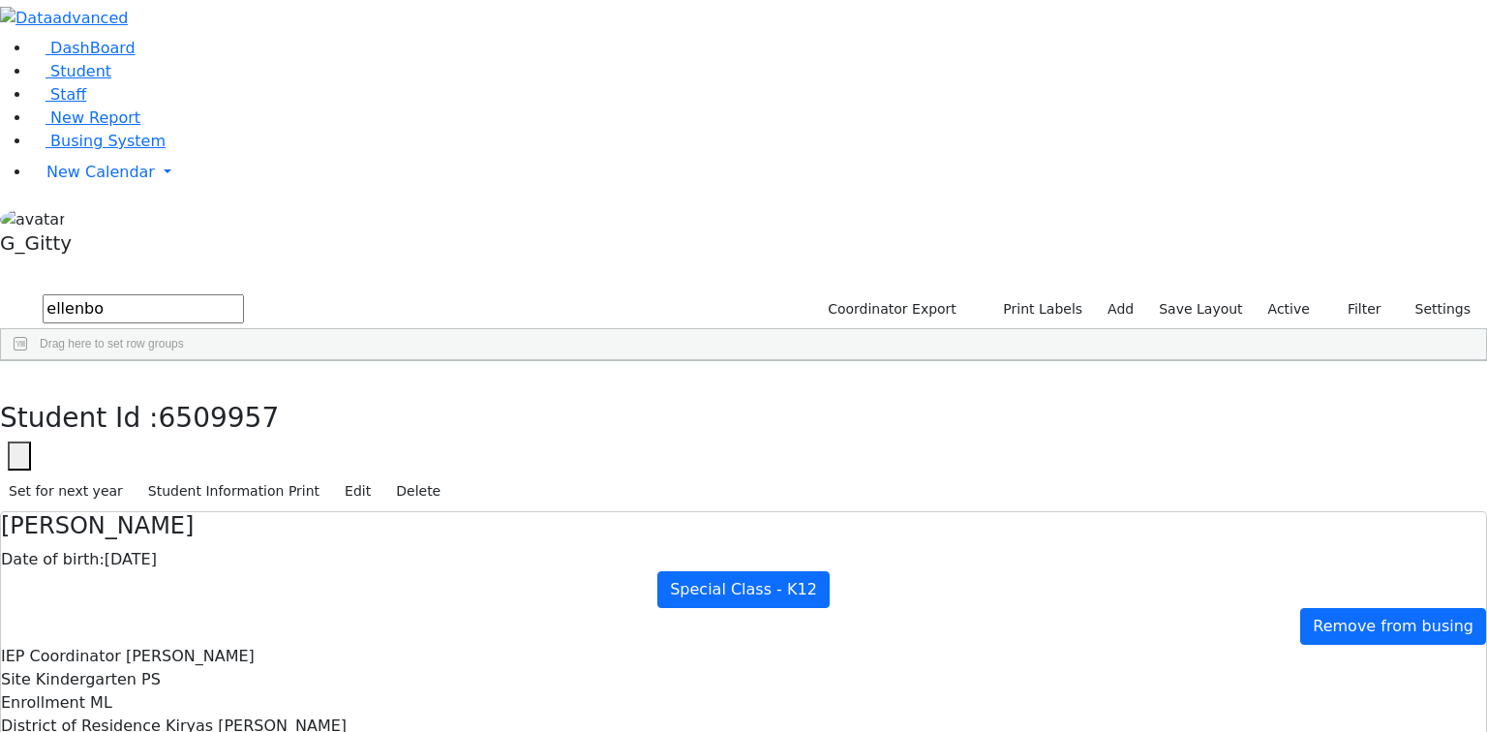
drag, startPoint x: 610, startPoint y: 367, endPoint x: 760, endPoint y: 523, distance: 216.3
click at [28, 361] on button "button" at bounding box center [14, 381] width 28 height 41
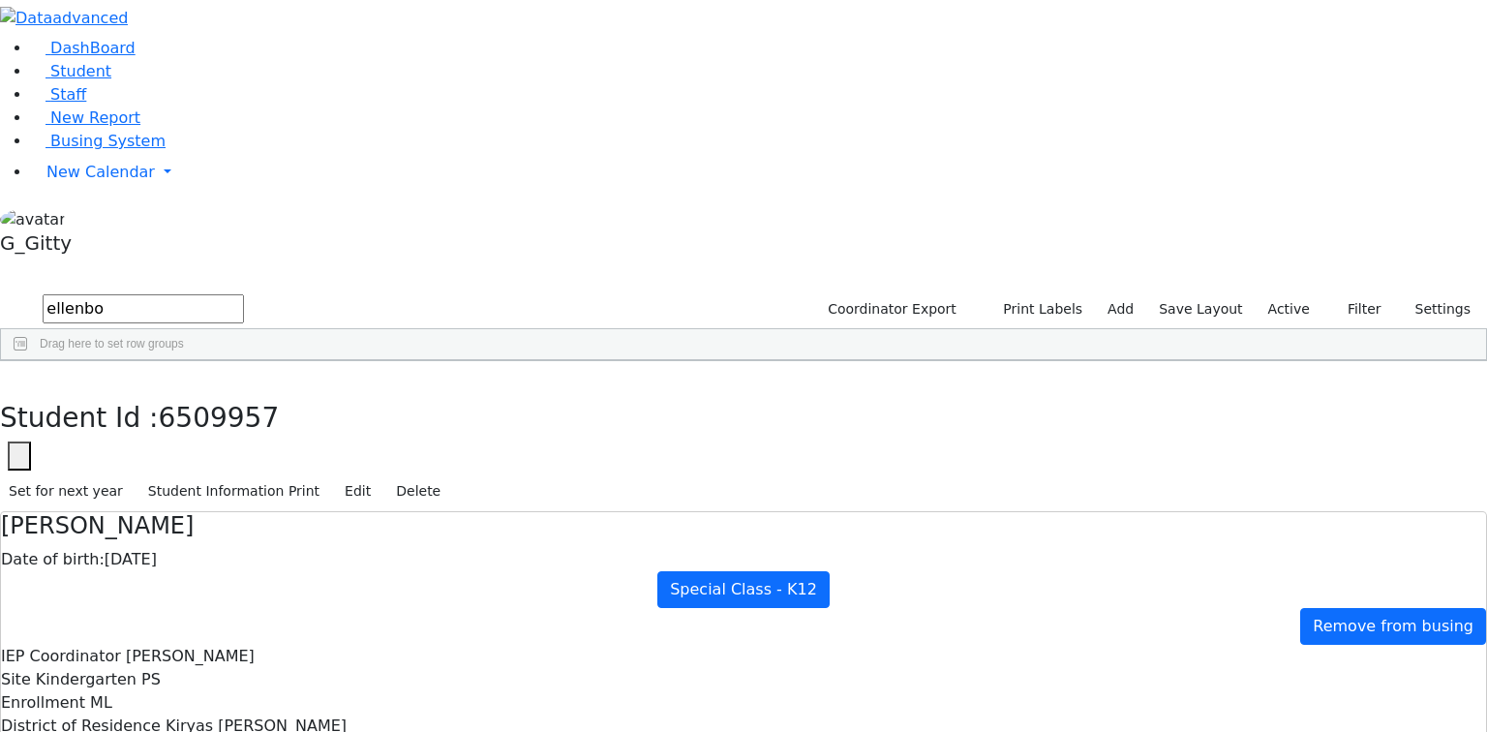
drag, startPoint x: 360, startPoint y: 75, endPoint x: 245, endPoint y: 79, distance: 115.2
click at [244, 291] on form "ellenbo" at bounding box center [122, 309] width 244 height 37
type input "14 Dinev #102"
click at [122, 419] on div "6507452" at bounding box center [61, 432] width 121 height 27
drag, startPoint x: 318, startPoint y: 200, endPoint x: 334, endPoint y: 202, distance: 15.6
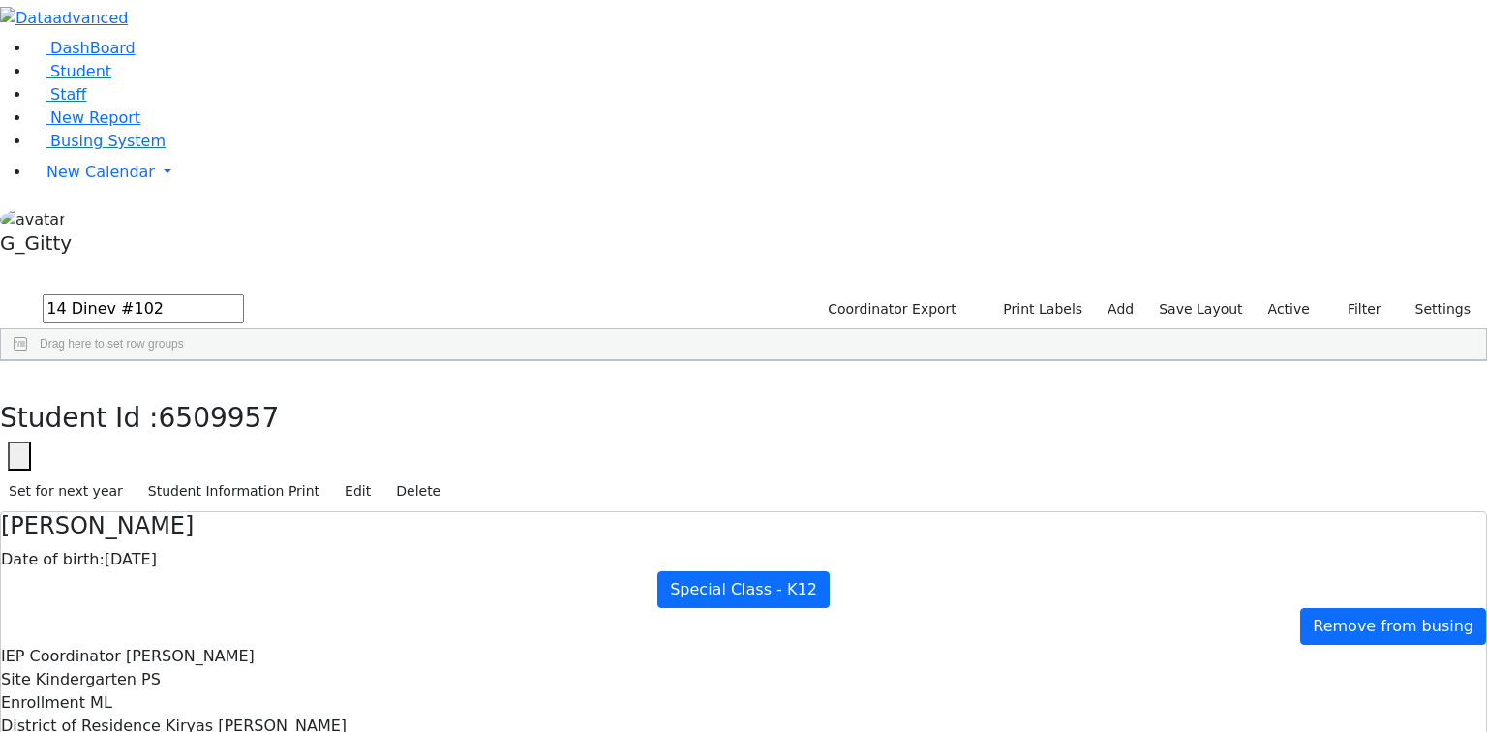
click at [122, 419] on div "6507452" at bounding box center [61, 432] width 121 height 27
click at [19, 376] on icon "button" at bounding box center [14, 382] width 11 height 12
click at [122, 392] on div "6509957" at bounding box center [61, 405] width 121 height 27
click at [28, 361] on button "button" at bounding box center [14, 381] width 28 height 41
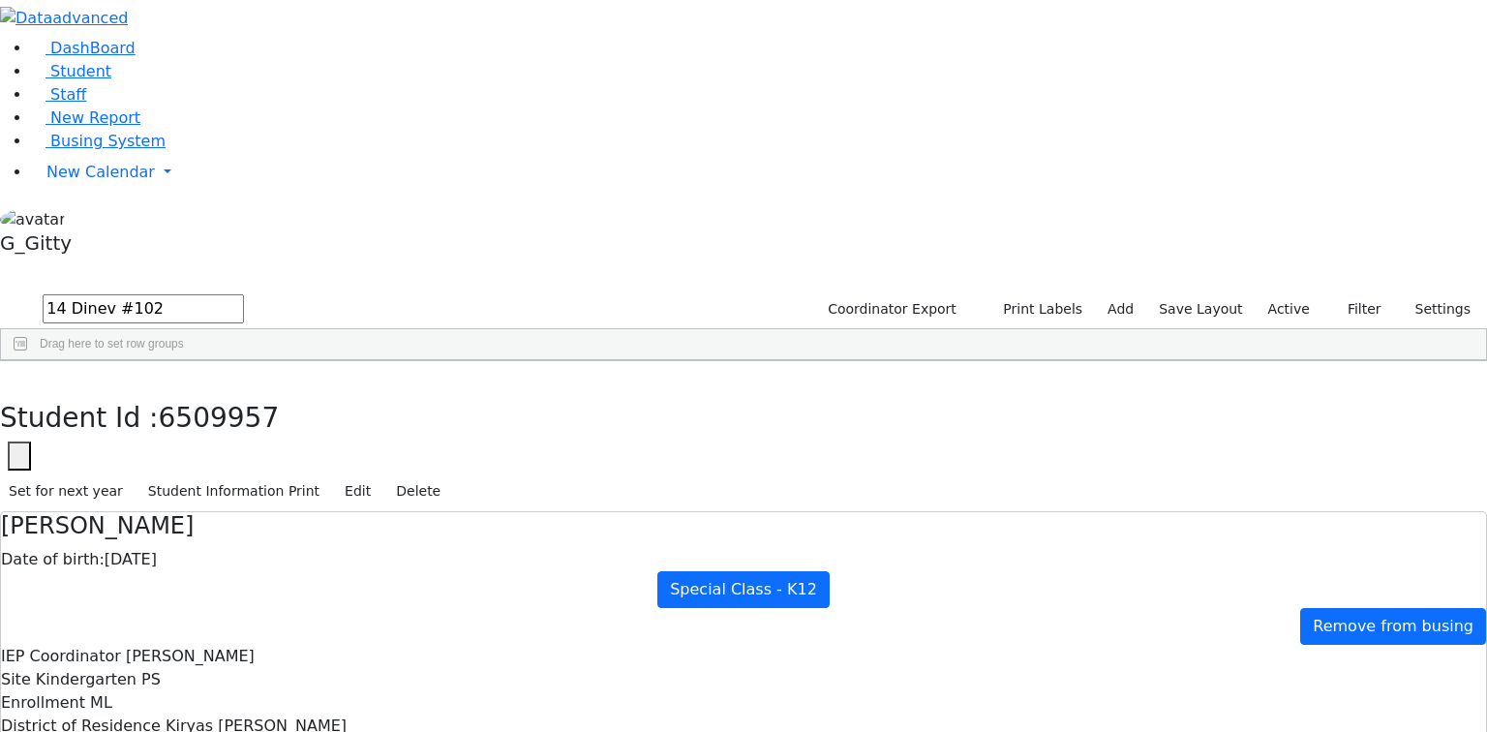
drag, startPoint x: 333, startPoint y: 82, endPoint x: 238, endPoint y: 93, distance: 95.5
click at [238, 291] on form "14 Dinev #102" at bounding box center [122, 309] width 244 height 37
click at [244, 294] on input "text" at bounding box center [143, 308] width 201 height 29
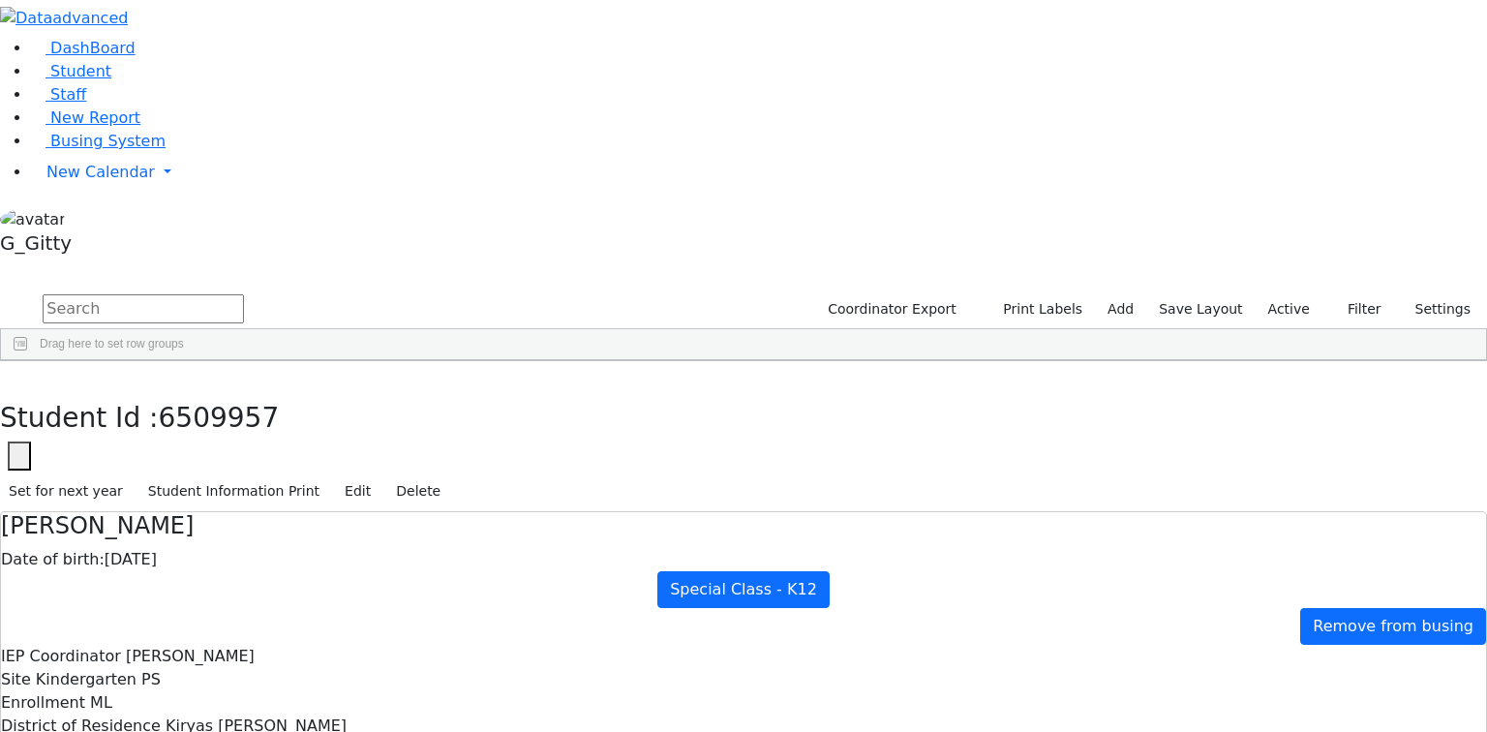
click at [244, 294] on input "text" at bounding box center [143, 308] width 201 height 29
click at [51, 150] on span "Busing System" at bounding box center [107, 141] width 115 height 18
